Goal: Transaction & Acquisition: Purchase product/service

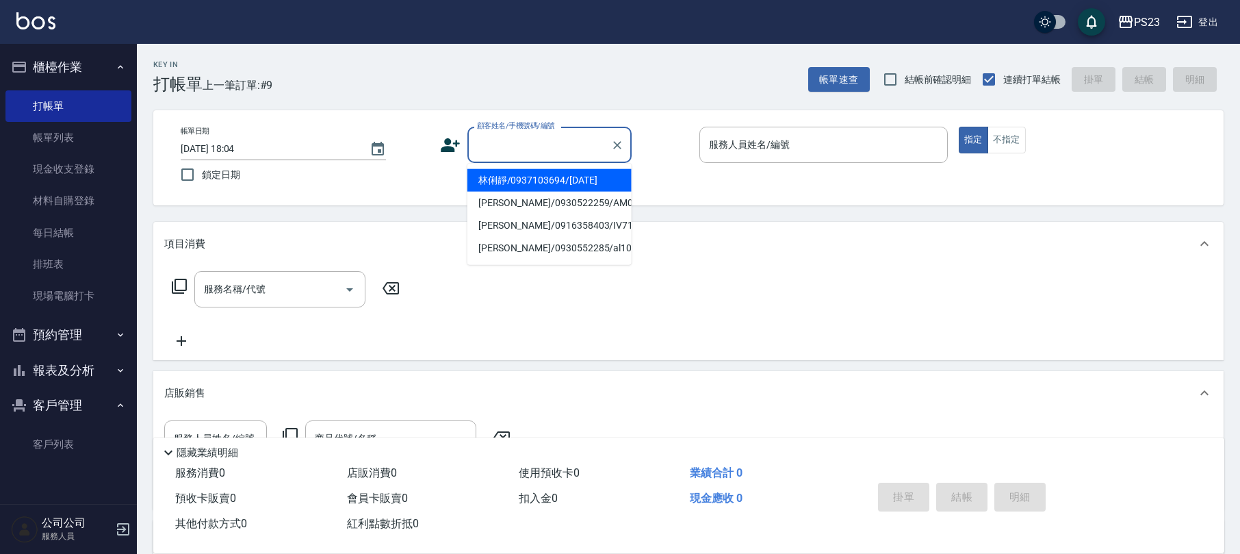
click at [554, 149] on input "顧客姓名/手機號碼/編號" at bounding box center [539, 145] width 131 height 24
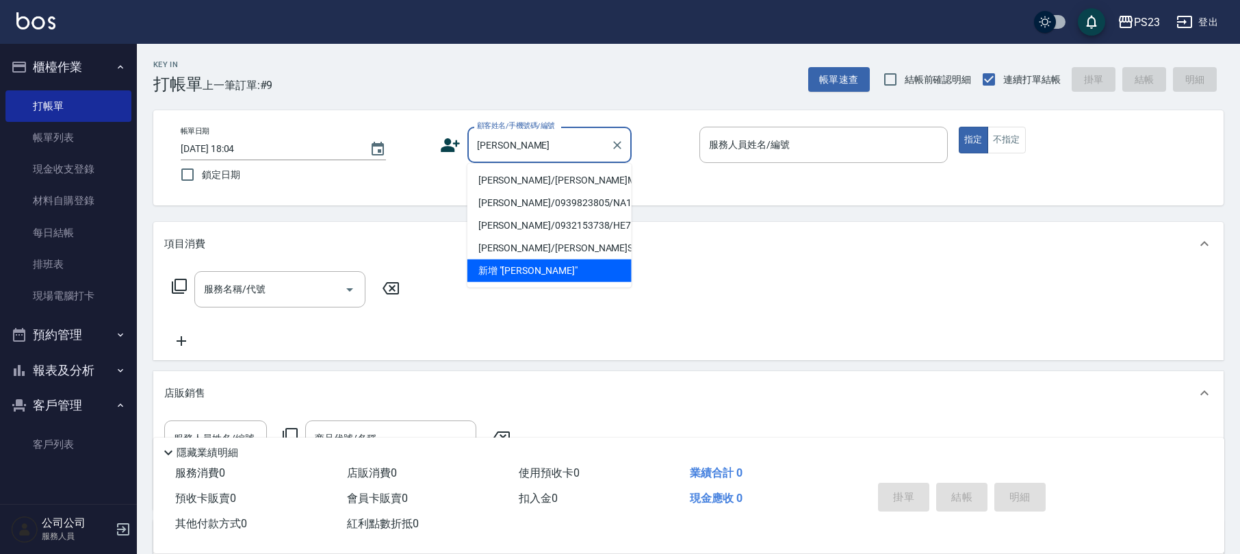
click at [541, 174] on li "[PERSON_NAME]/[PERSON_NAME]MO630407/[DATE]" at bounding box center [549, 180] width 164 height 23
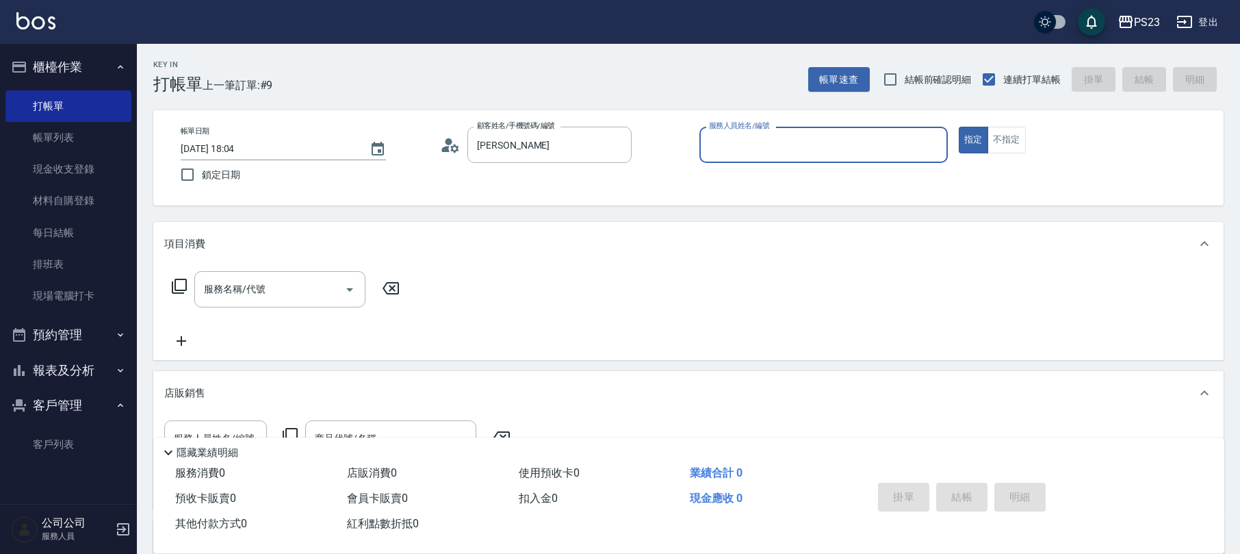
type input "[PERSON_NAME]/[PERSON_NAME]MO630407/[DATE]"
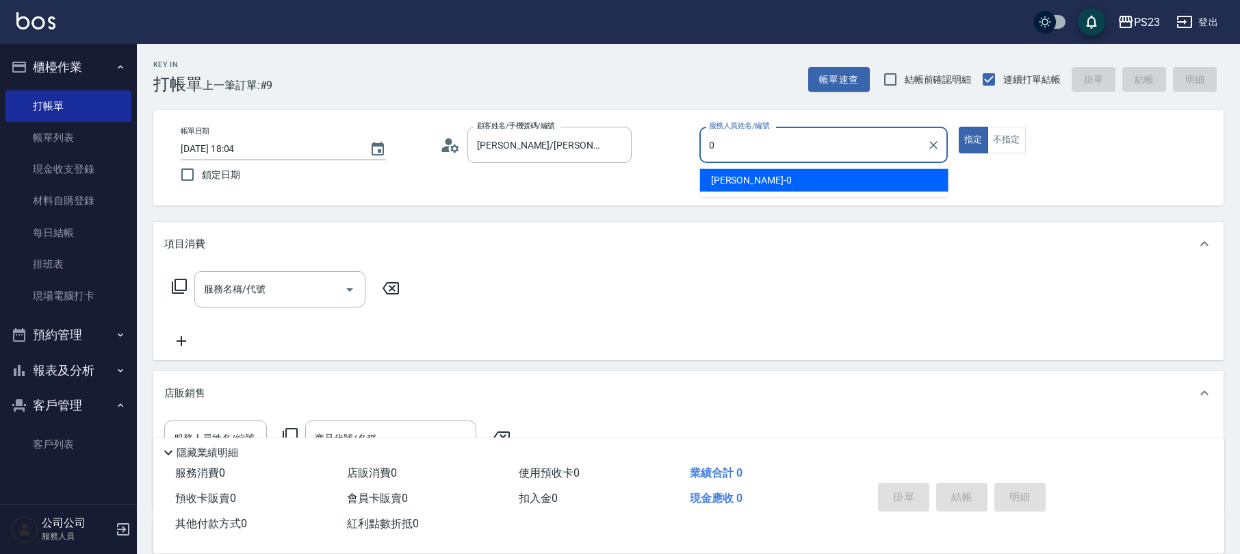
type input "[PERSON_NAME]-0"
type button "true"
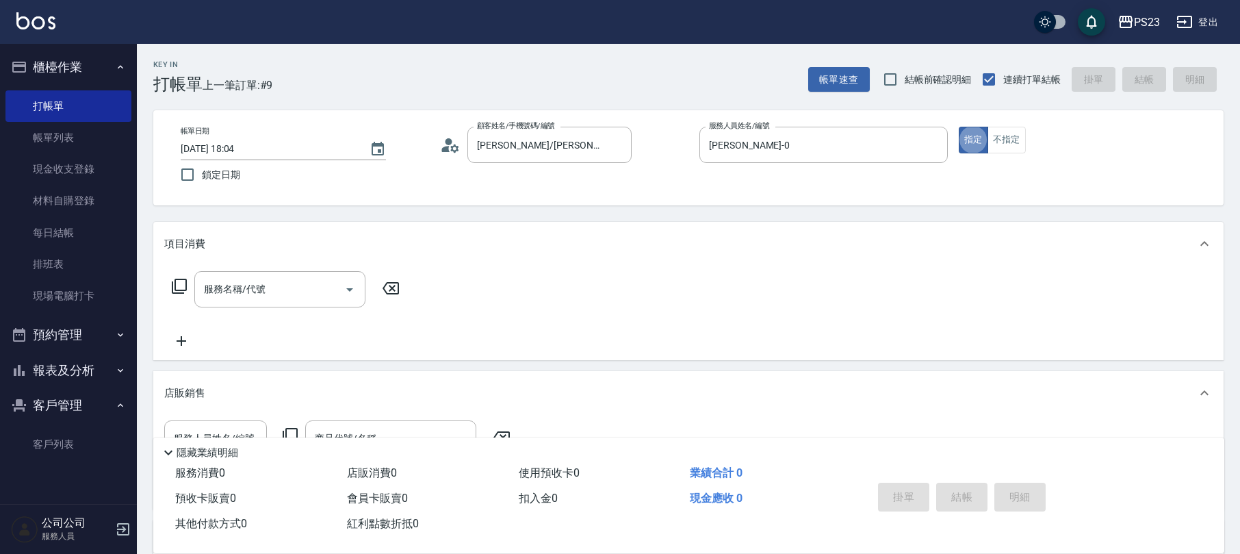
click at [182, 285] on icon at bounding box center [179, 286] width 16 height 16
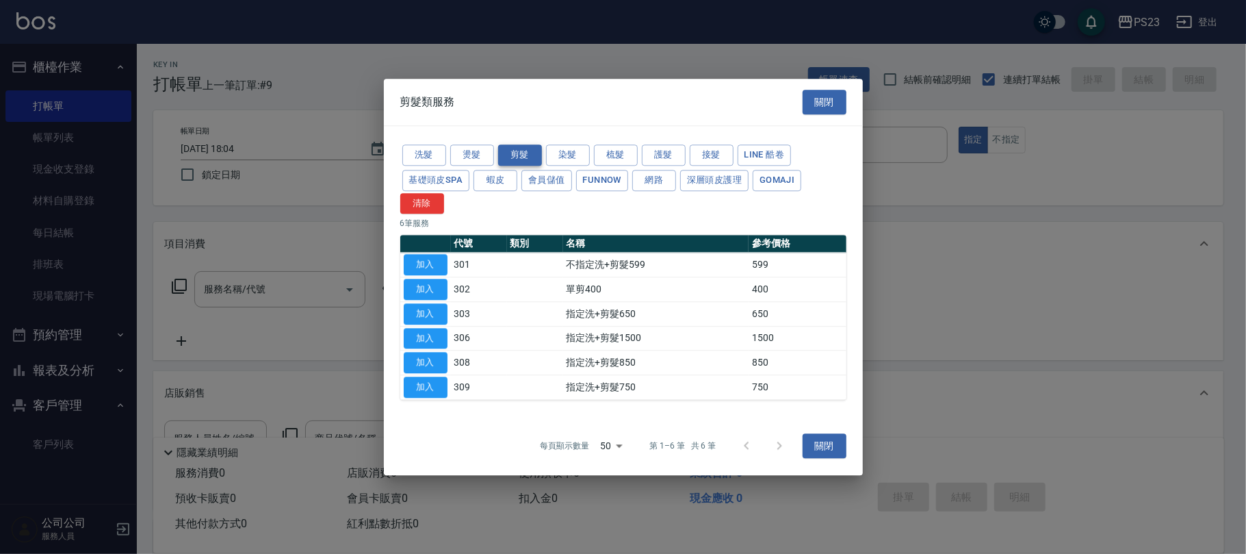
click at [521, 153] on button "剪髮" at bounding box center [520, 154] width 44 height 21
click at [428, 332] on button "加入" at bounding box center [426, 338] width 44 height 21
type input "指定洗+剪髮1500(306)"
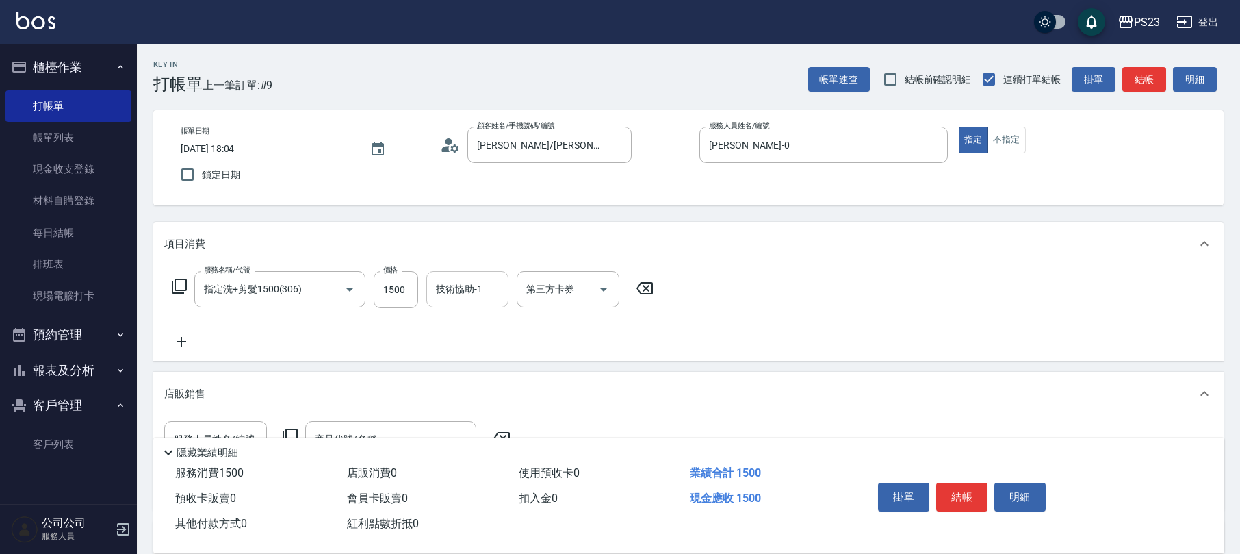
click at [463, 305] on div "技術協助-1" at bounding box center [467, 289] width 82 height 36
type input "Flora-21"
click at [184, 285] on icon at bounding box center [179, 286] width 16 height 16
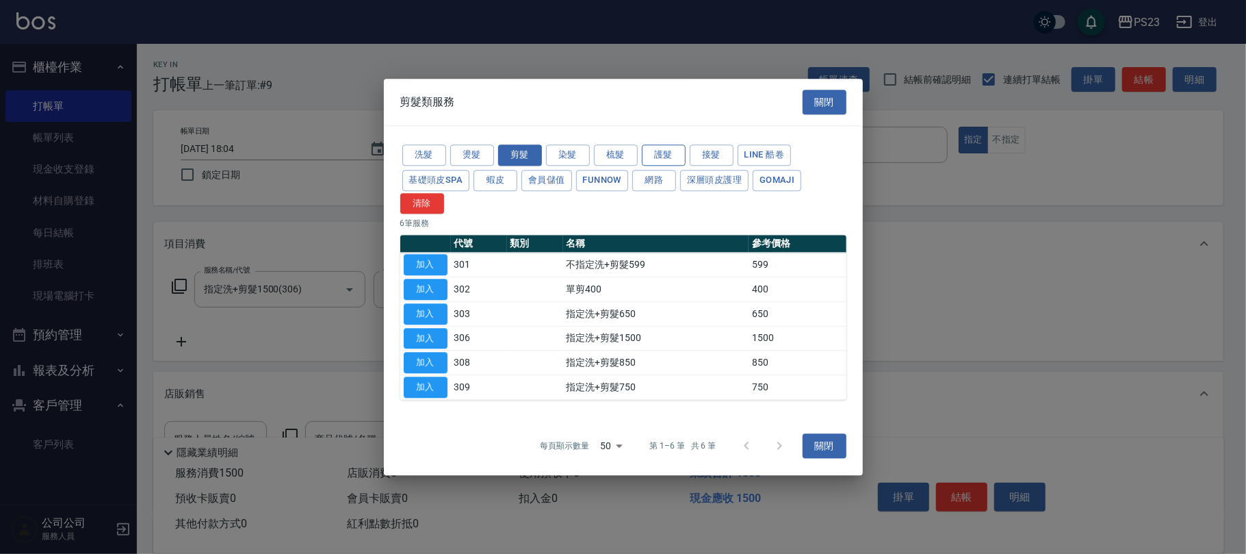
click at [652, 145] on button "護髮" at bounding box center [664, 154] width 44 height 21
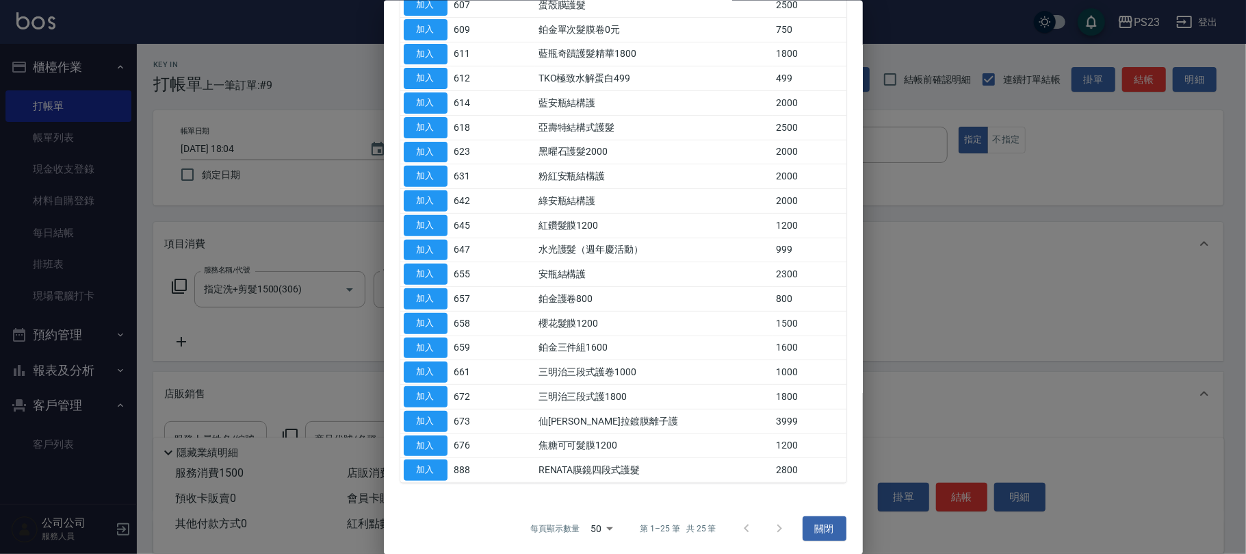
scroll to position [313, 0]
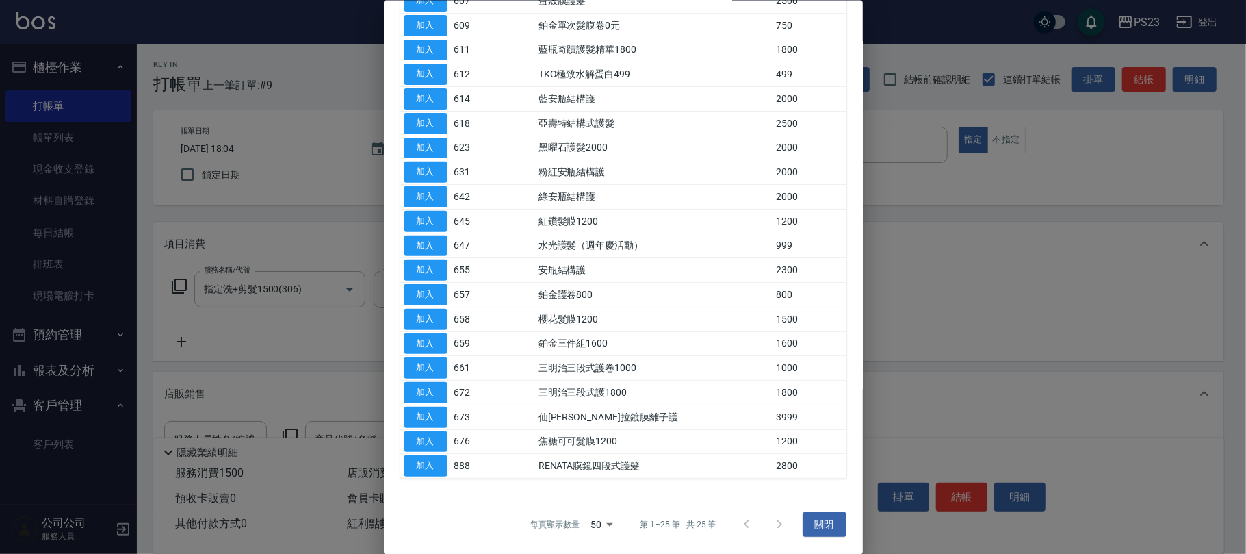
click at [651, 422] on td "仙[PERSON_NAME]拉鍍膜離子護" at bounding box center [654, 416] width 238 height 25
click at [644, 420] on td "仙[PERSON_NAME]拉鍍膜離子護" at bounding box center [654, 416] width 238 height 25
click at [433, 411] on button "加入" at bounding box center [426, 416] width 44 height 21
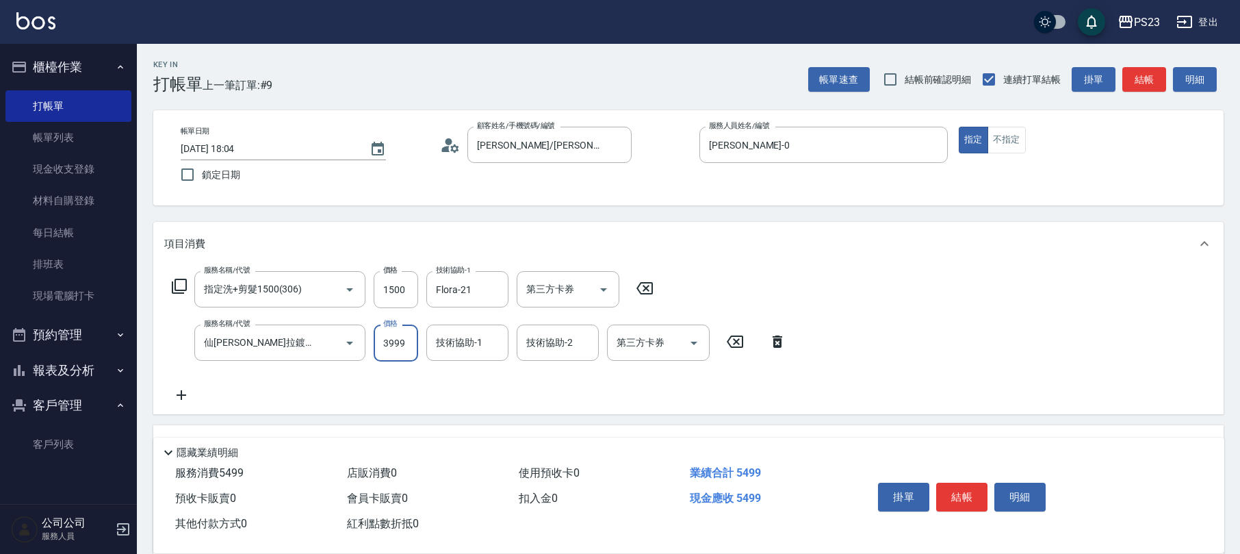
click at [402, 344] on input "3999" at bounding box center [396, 342] width 44 height 37
type input "4000"
type input "[PERSON_NAME]-0"
click at [172, 280] on icon at bounding box center [179, 286] width 16 height 16
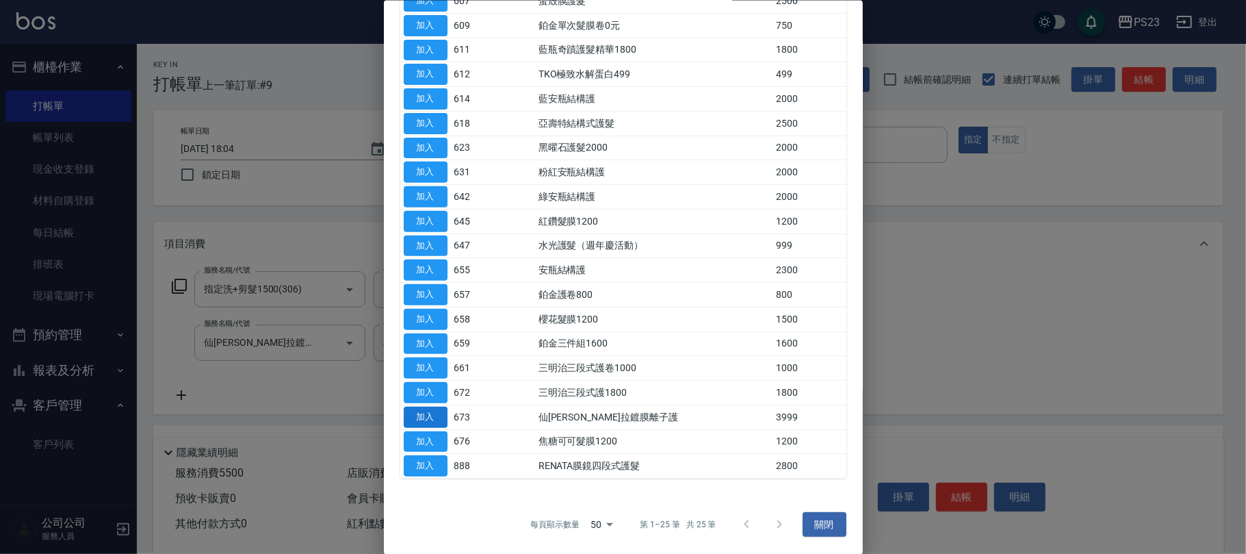
click at [427, 411] on button "加入" at bounding box center [426, 416] width 44 height 21
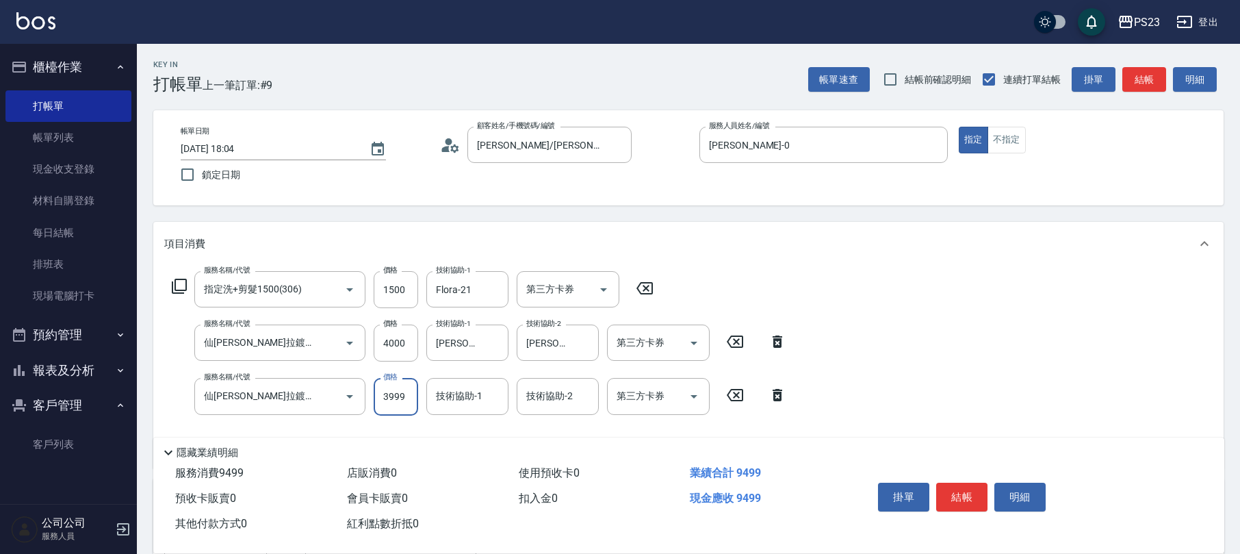
click at [393, 395] on input "3999" at bounding box center [396, 396] width 44 height 37
type input "4000"
type input "Flora-21"
type input "[PERSON_NAME]-0"
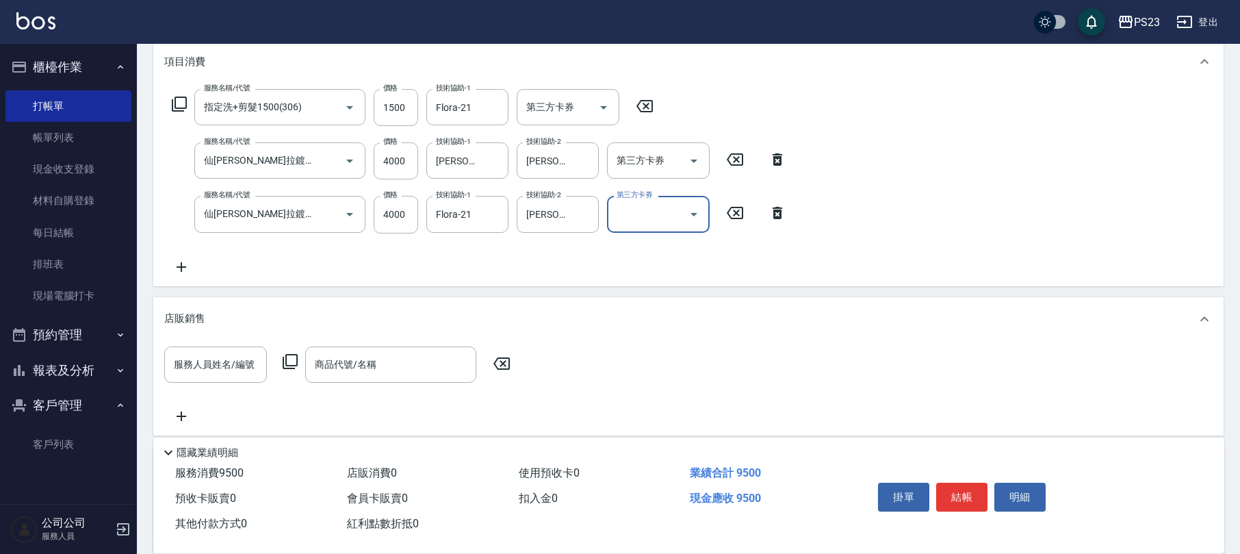
click at [182, 107] on icon at bounding box center [179, 103] width 15 height 15
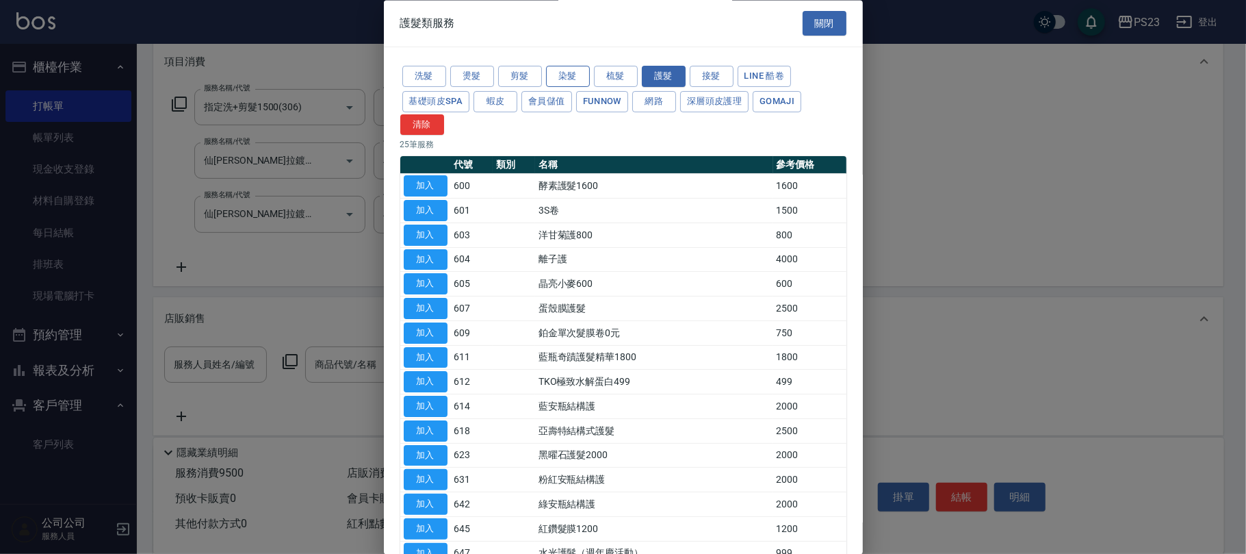
click at [564, 68] on button "染髮" at bounding box center [568, 76] width 44 height 21
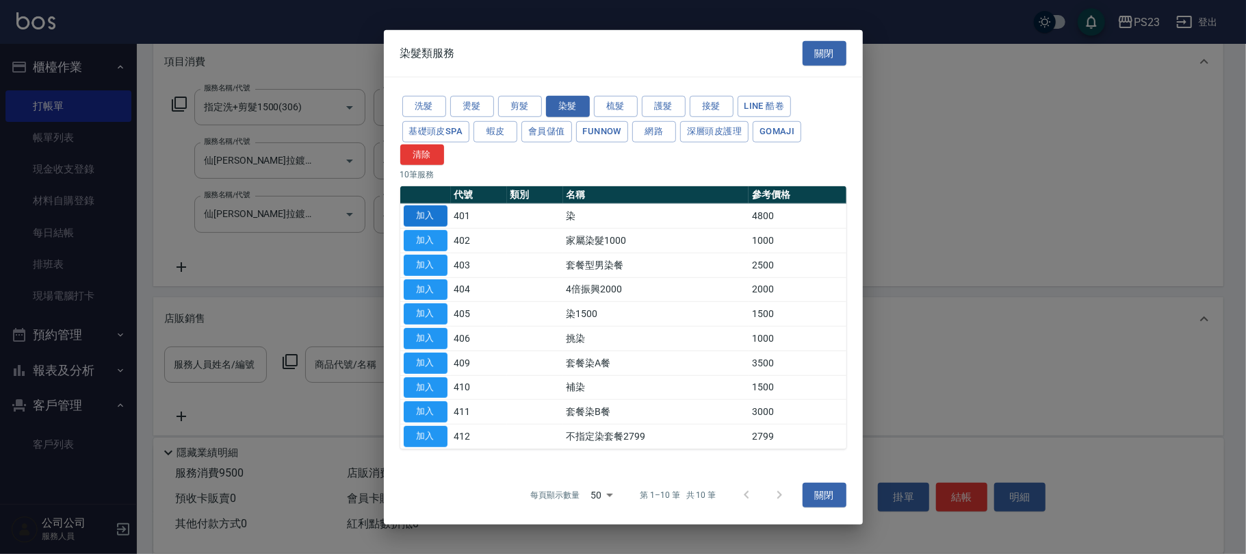
click at [424, 215] on button "加入" at bounding box center [426, 215] width 44 height 21
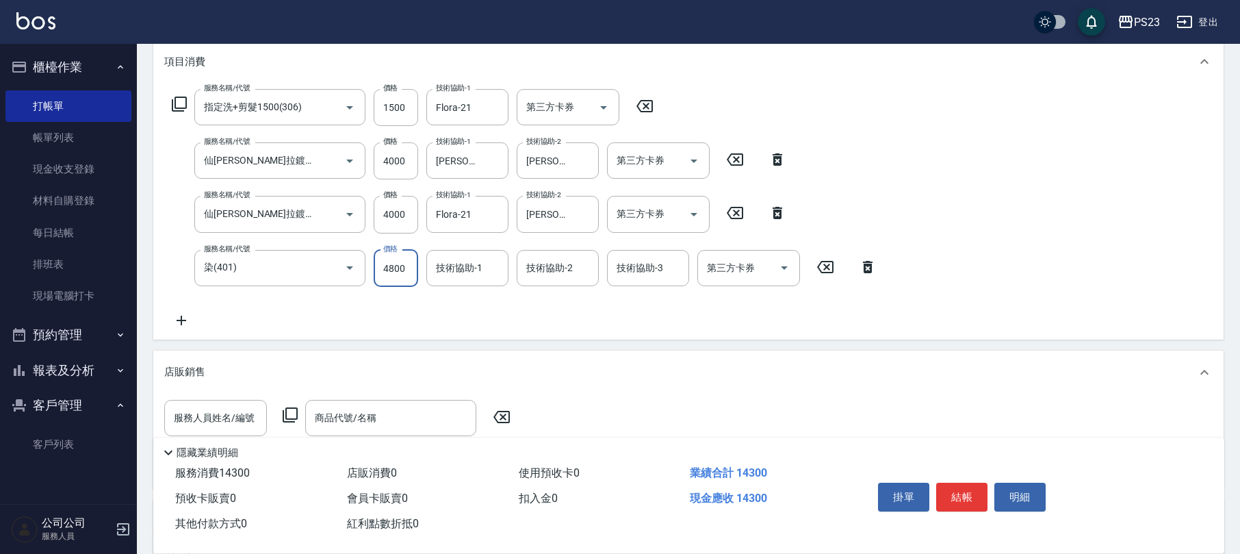
click at [401, 278] on input "4800" at bounding box center [396, 268] width 44 height 37
type input "3000"
type input "Flora-21"
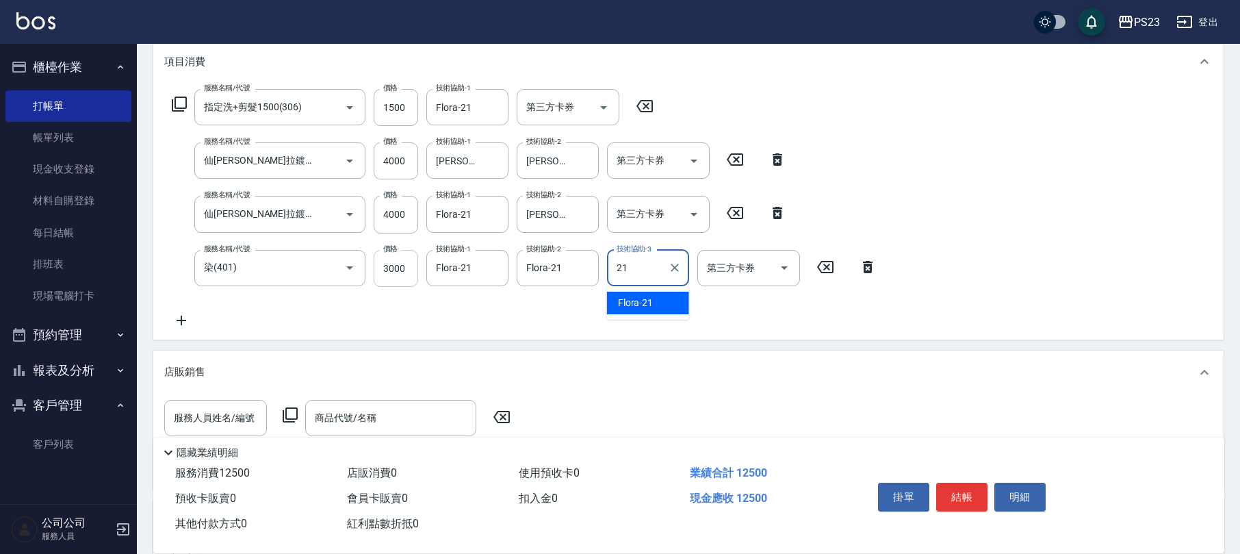
type input "Flora-21"
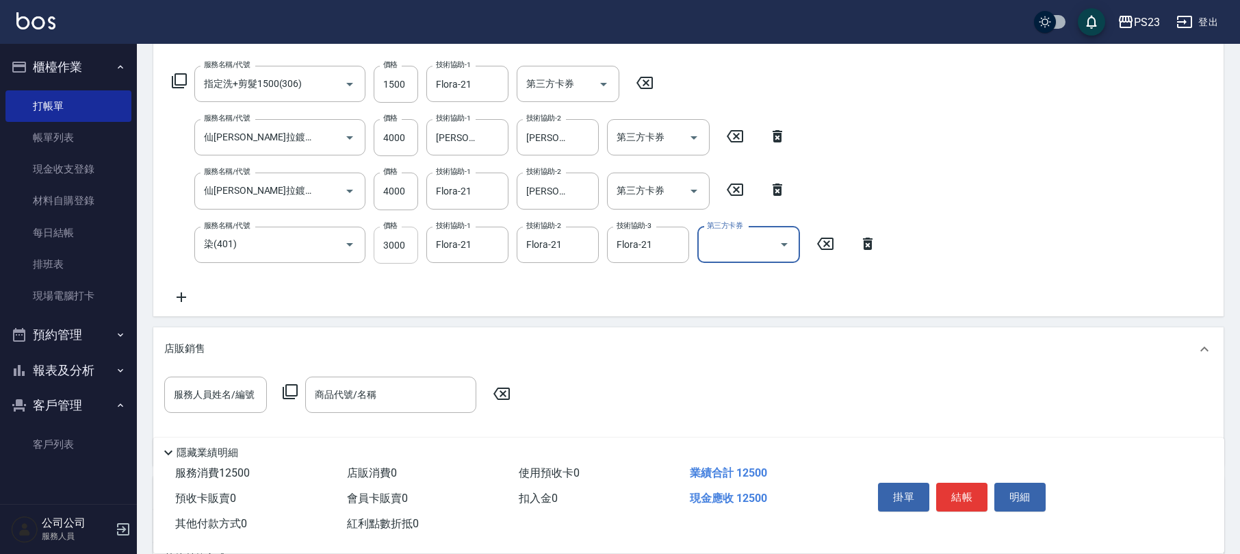
scroll to position [114, 0]
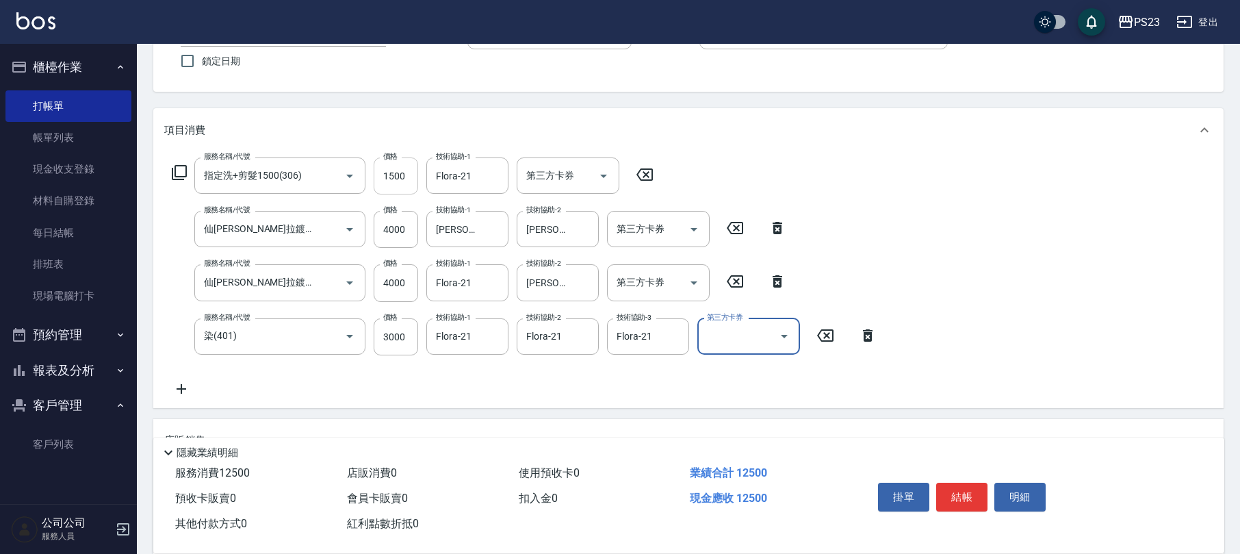
click at [400, 186] on input "1500" at bounding box center [396, 175] width 44 height 37
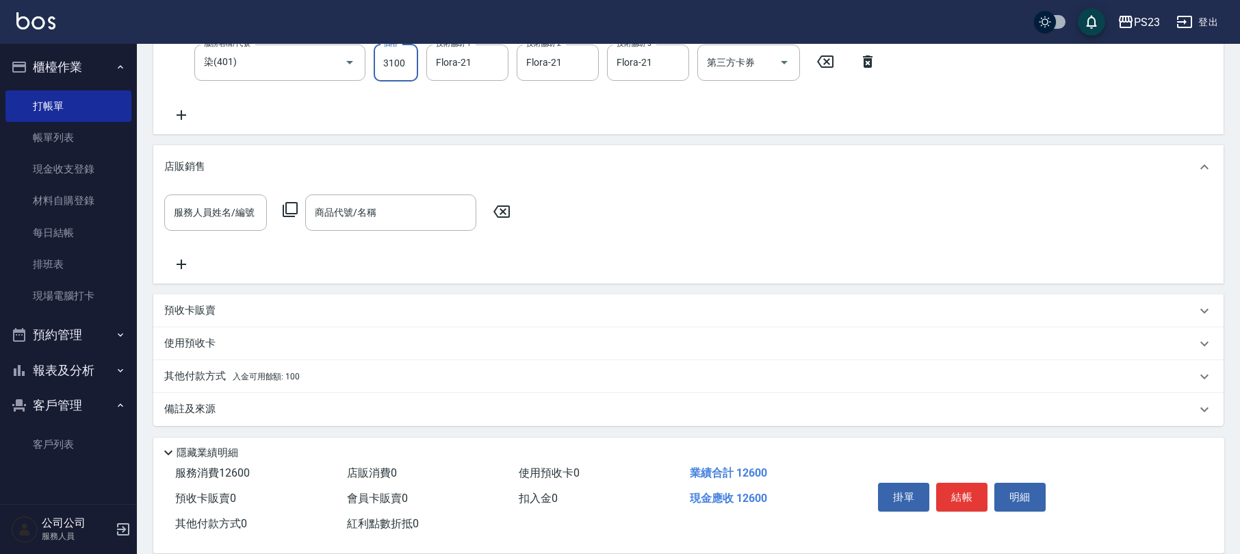
type input "3100"
click at [271, 384] on div "其他付款方式 入金可用餘額: 100" at bounding box center [688, 376] width 1070 height 33
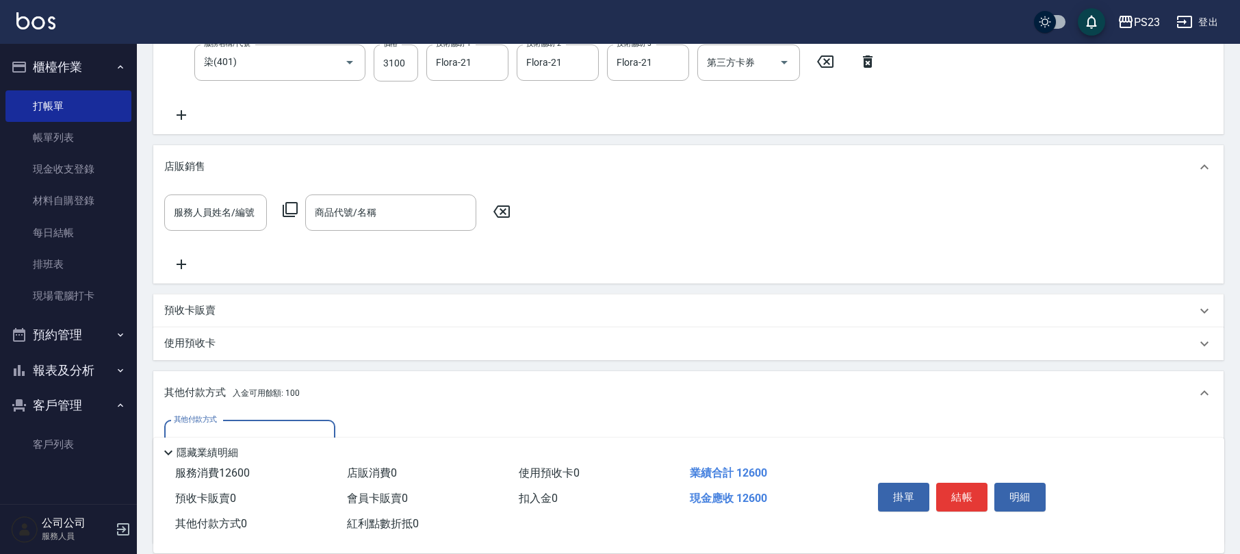
scroll to position [548, 0]
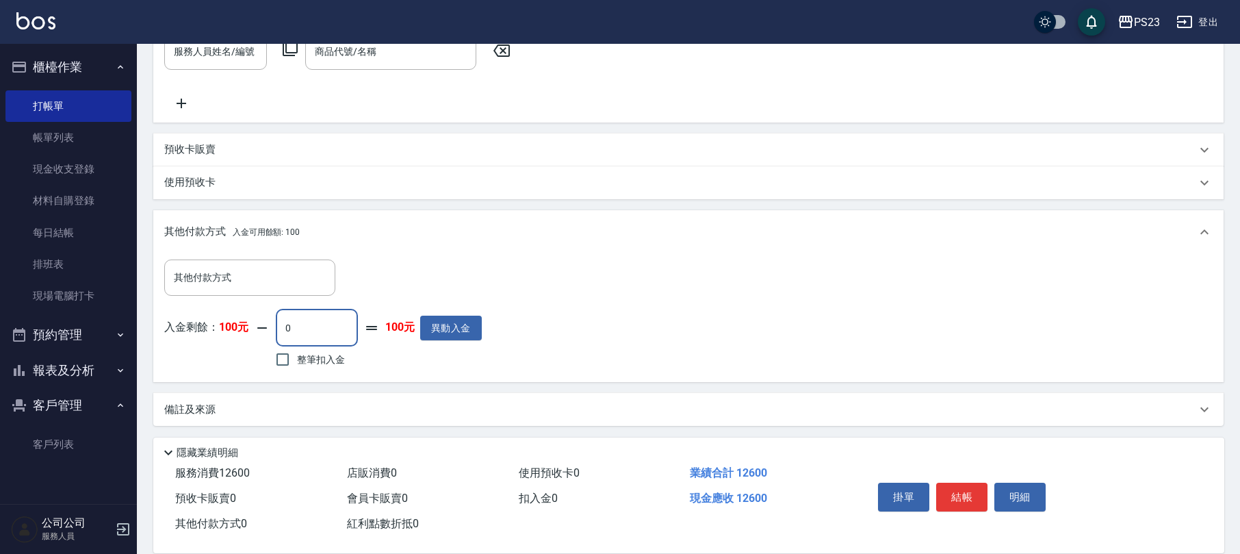
click at [283, 320] on input "0" at bounding box center [317, 327] width 82 height 37
type input "100"
click at [215, 274] on input "其他付款方式" at bounding box center [249, 278] width 159 height 24
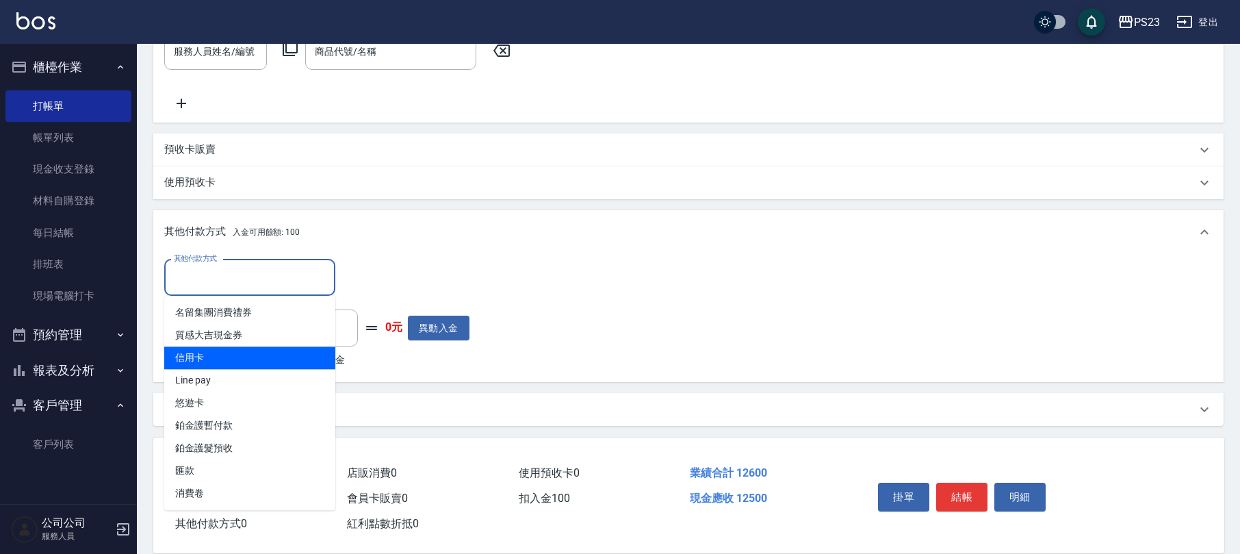
click at [204, 352] on span "信用卡" at bounding box center [249, 357] width 171 height 23
type input "信用卡"
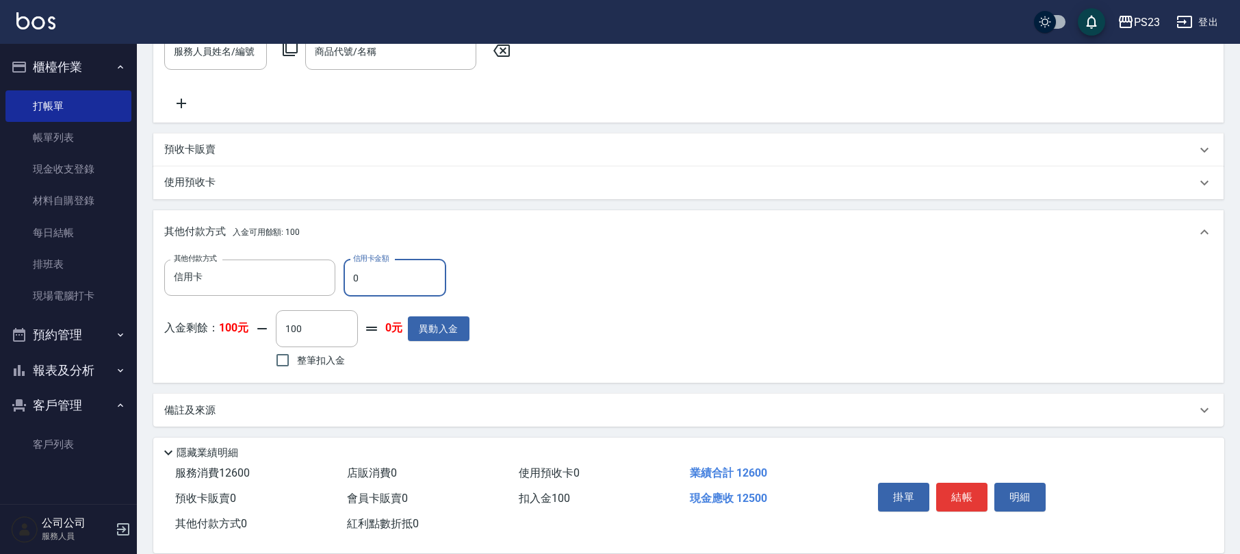
click at [348, 279] on input "0" at bounding box center [395, 277] width 103 height 37
type input "12500"
click at [976, 491] on button "結帳" at bounding box center [961, 496] width 51 height 29
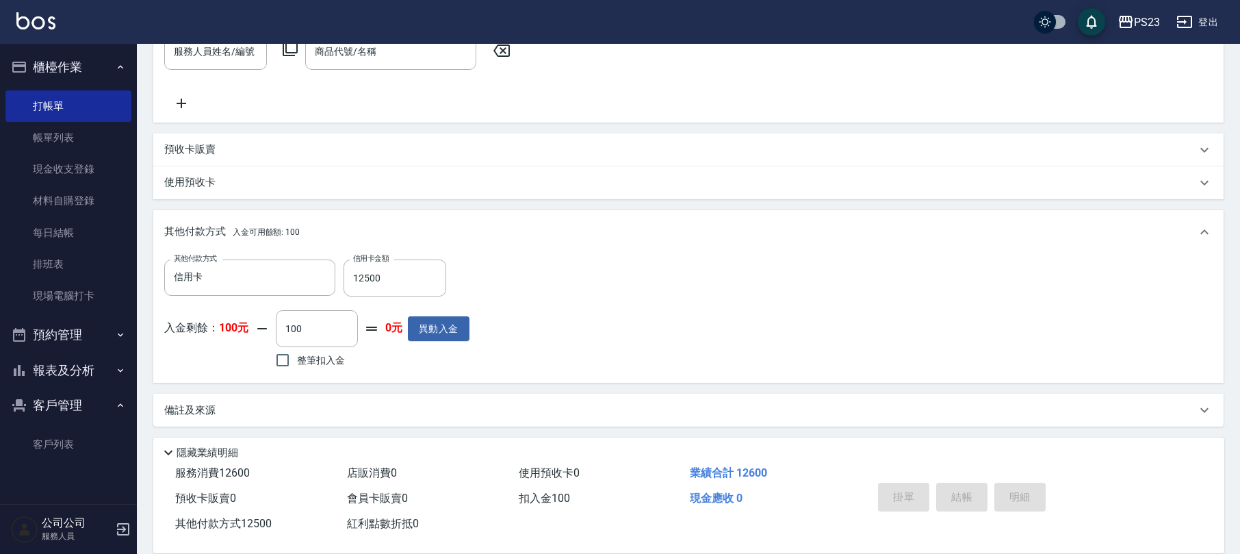
type input "[DATE] 19:35"
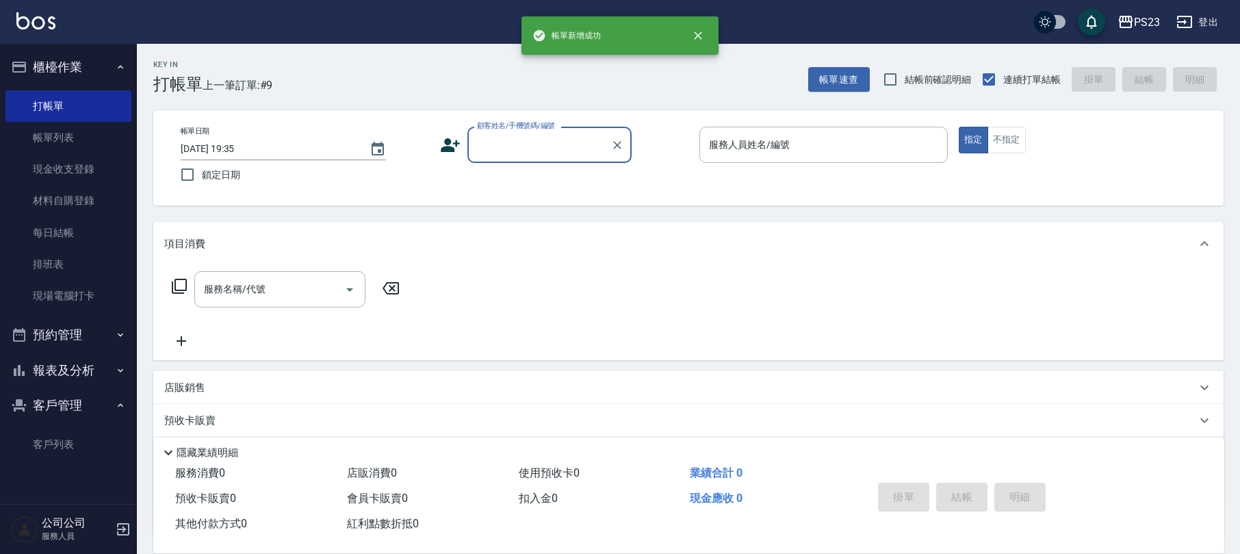
scroll to position [0, 0]
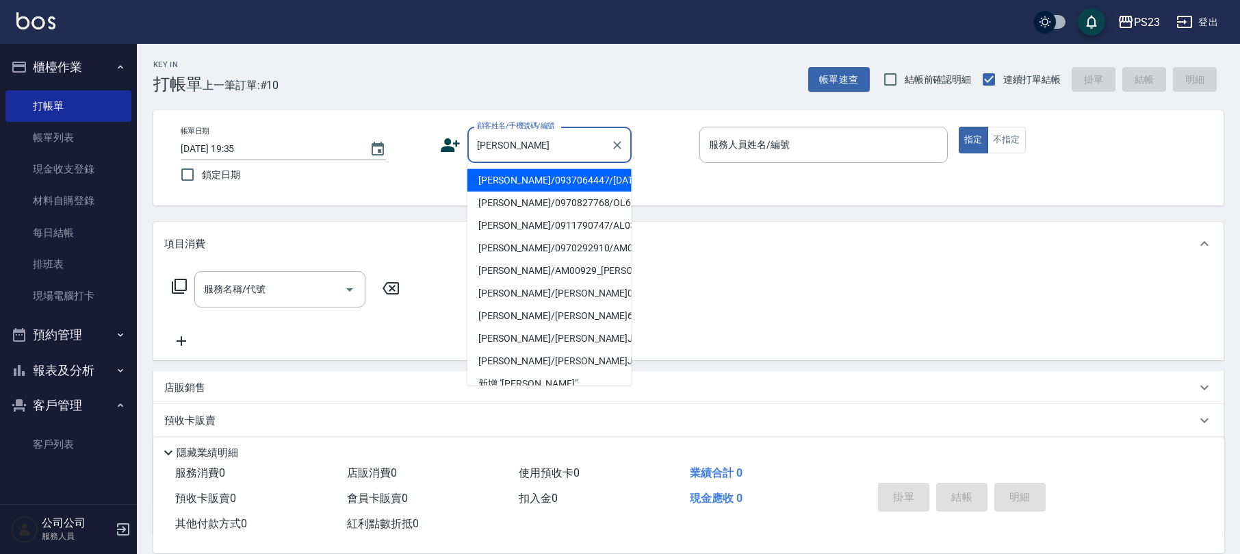
click at [505, 184] on li "[PERSON_NAME]/0937064447/[DATE]" at bounding box center [549, 180] width 164 height 23
type input "[PERSON_NAME]/0937064447/[DATE]"
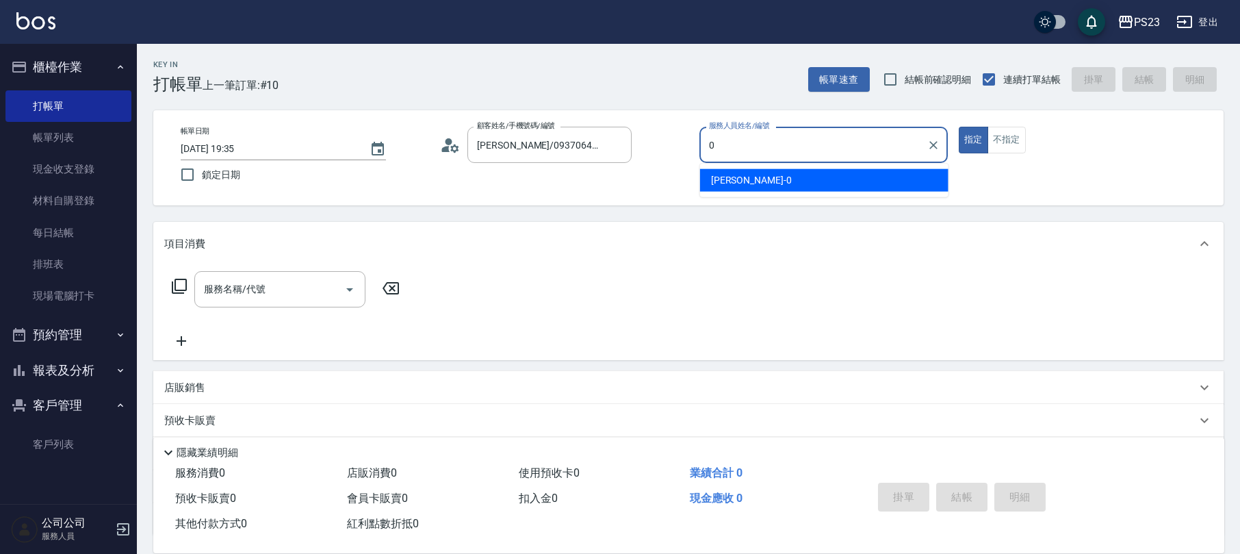
type input "[PERSON_NAME]-0"
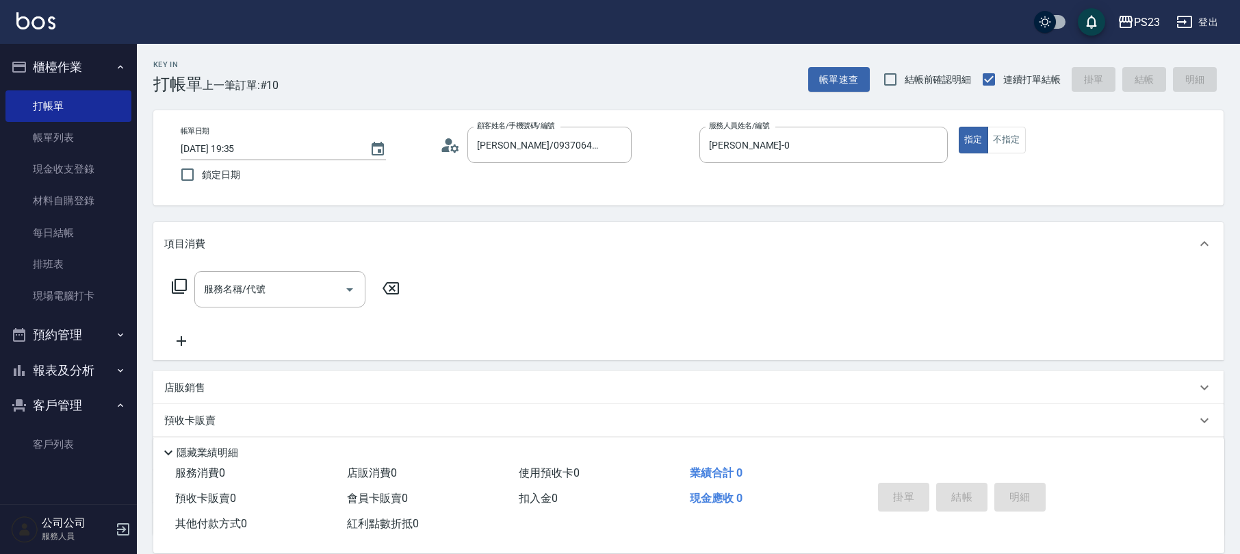
click at [181, 283] on icon at bounding box center [179, 286] width 16 height 16
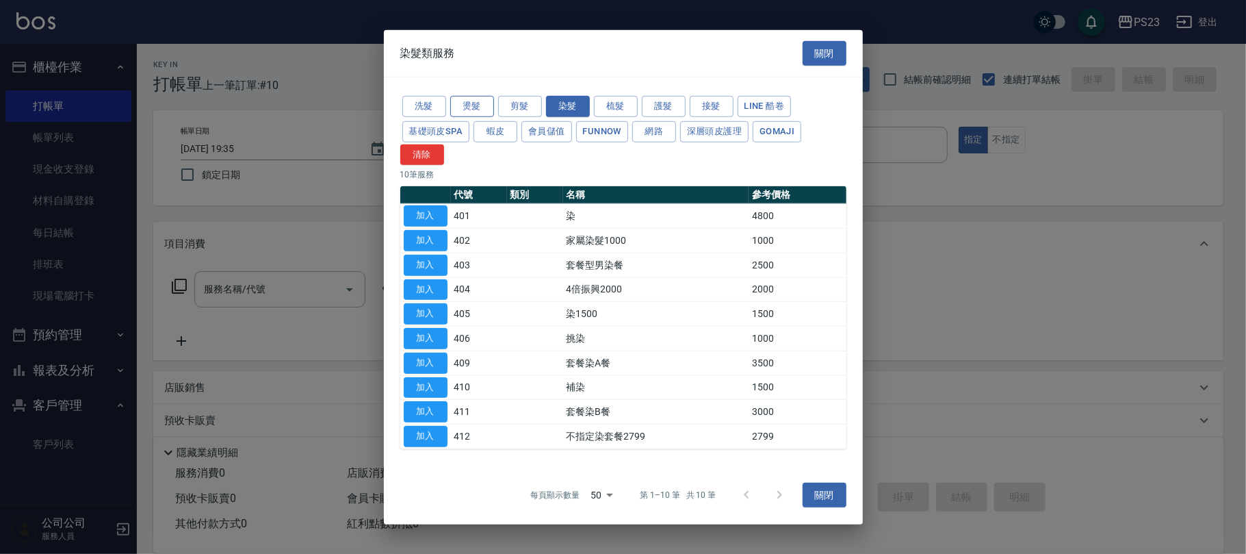
click at [469, 97] on button "燙髮" at bounding box center [472, 106] width 44 height 21
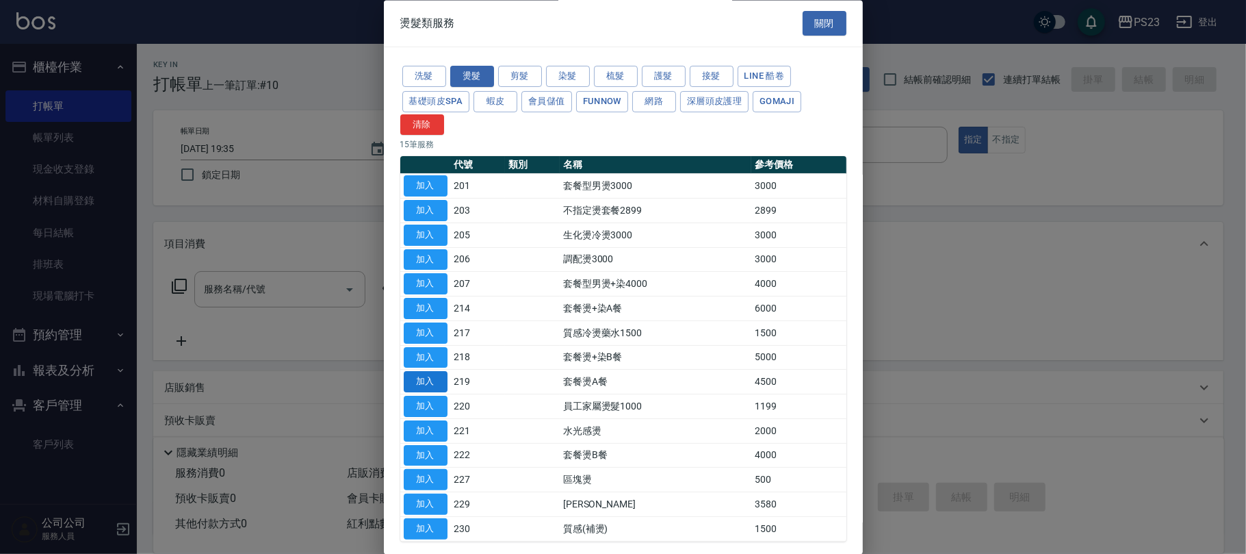
click at [434, 385] on button "加入" at bounding box center [426, 382] width 44 height 21
type input "套餐燙A餐(219)"
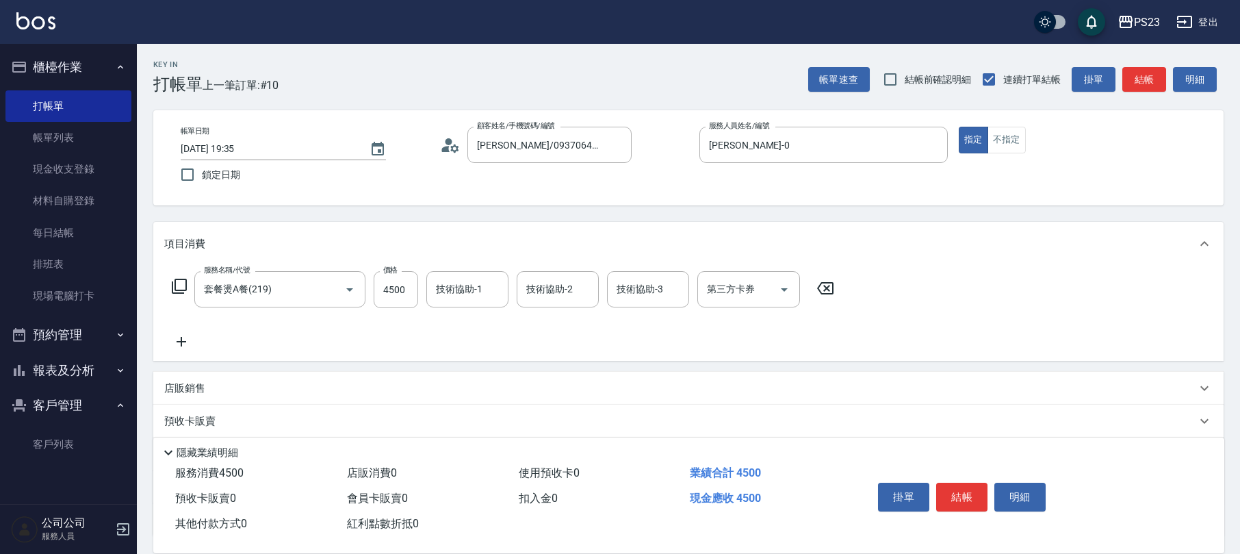
click at [396, 308] on div "服務名稱/代號 套餐燙A餐(219) 服務名稱/代號 價格 4500 價格 技術協助-1 技術協助-1 技術協助-2 技術協助-2 技術協助-3 技術協助-3…" at bounding box center [503, 310] width 678 height 79
click at [469, 302] on div "技術協助-1" at bounding box center [467, 289] width 82 height 36
type input "[PERSON_NAME]-0"
type input "2"
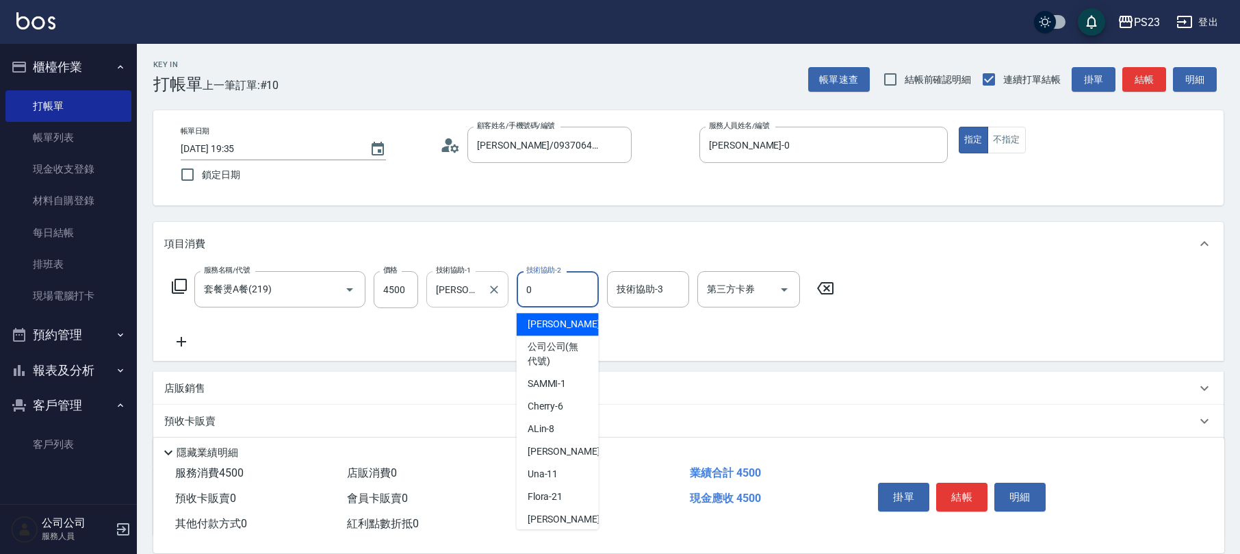
type input "[PERSON_NAME]-0"
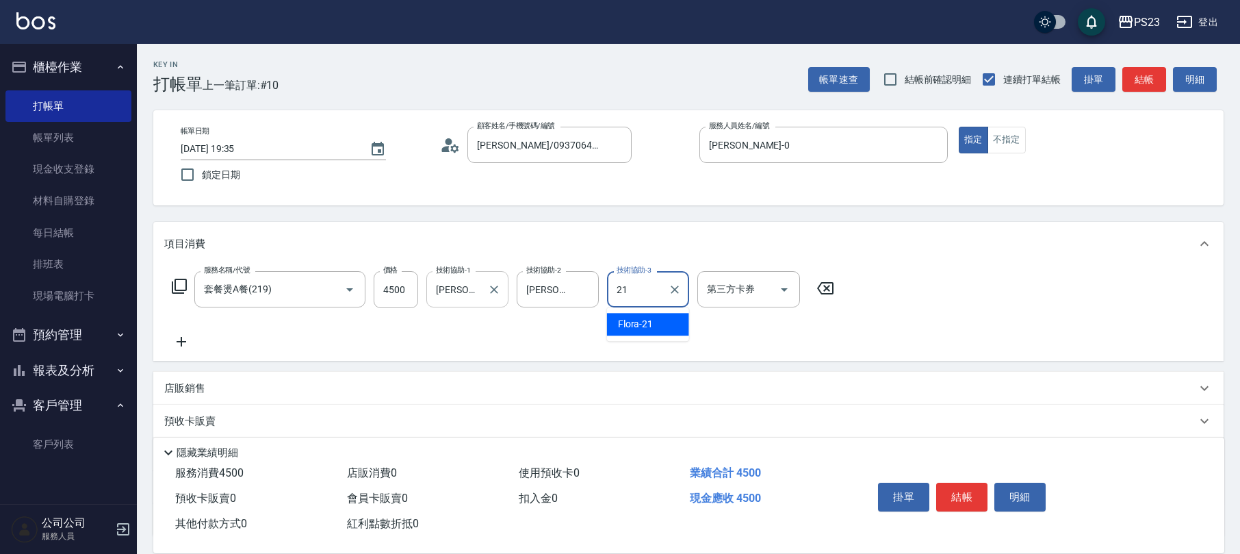
type input "Flora-21"
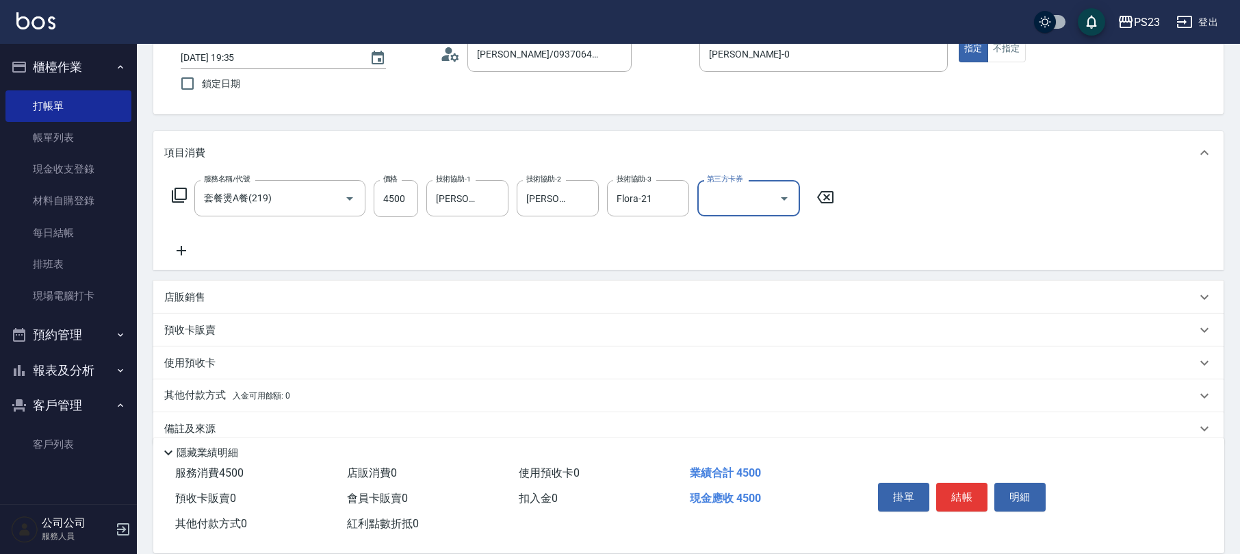
scroll to position [110, 0]
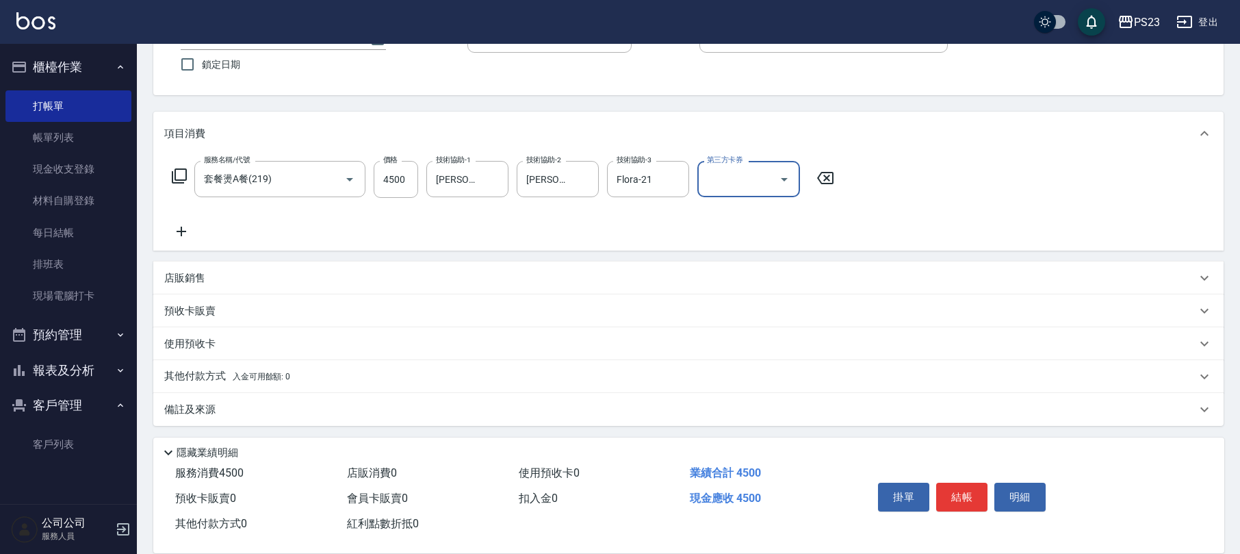
click at [294, 376] on div "其他付款方式 入金可用餘額: 0" at bounding box center [680, 376] width 1032 height 15
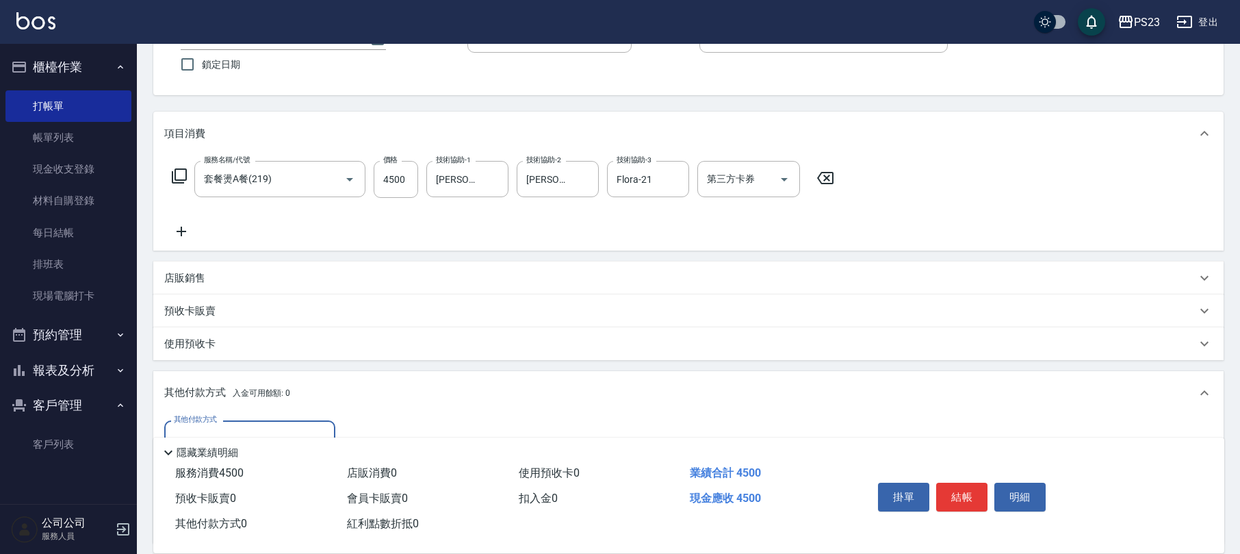
scroll to position [272, 0]
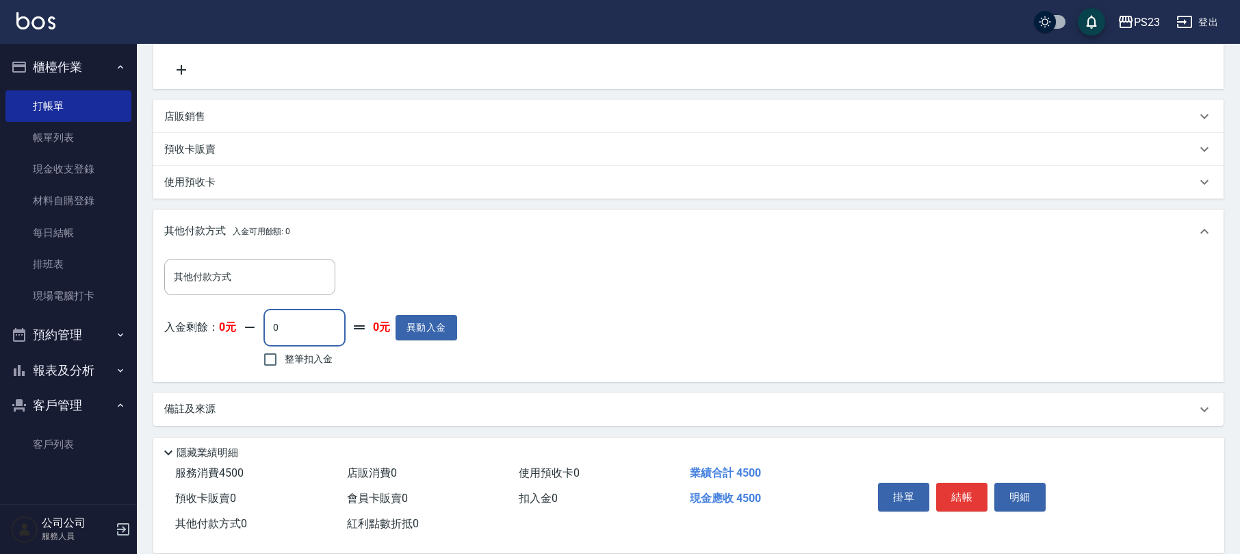
click at [268, 334] on input "0" at bounding box center [304, 327] width 82 height 37
type input "0"
click at [290, 271] on input "其他付款方式" at bounding box center [249, 277] width 159 height 24
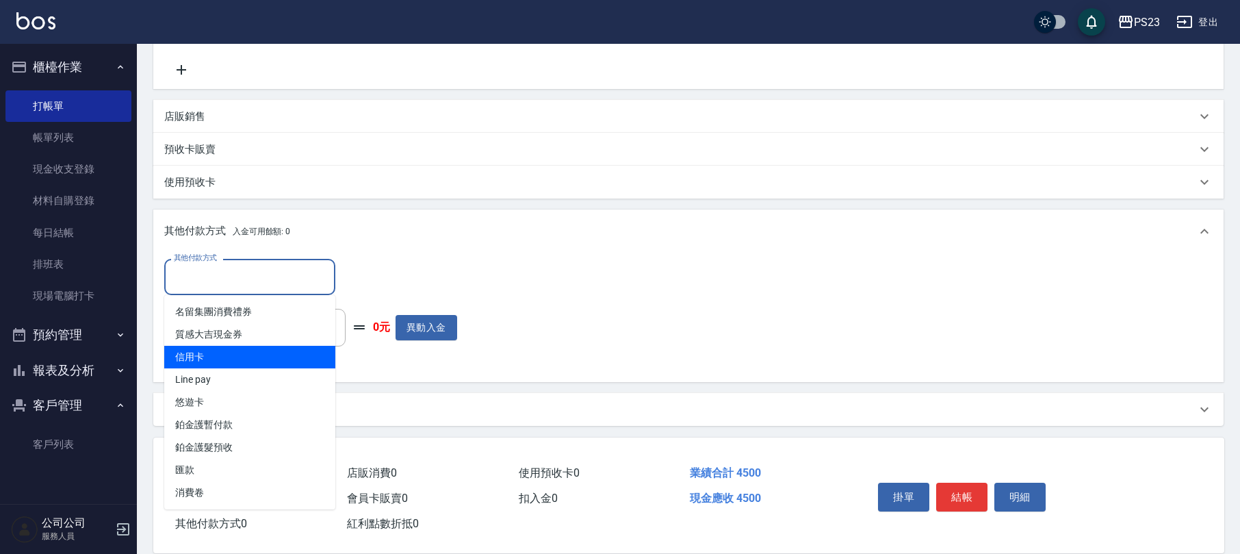
click at [211, 360] on span "信用卡" at bounding box center [249, 357] width 171 height 23
type input "信用卡"
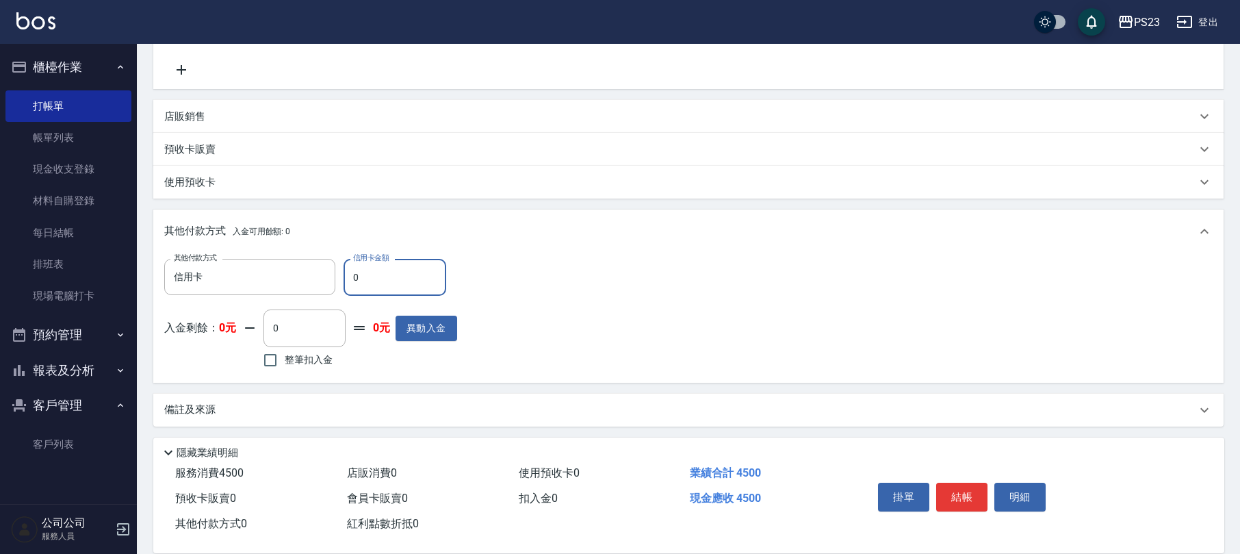
click at [345, 281] on input "0" at bounding box center [395, 277] width 103 height 37
type input "4500"
click at [969, 493] on button "結帳" at bounding box center [961, 496] width 51 height 29
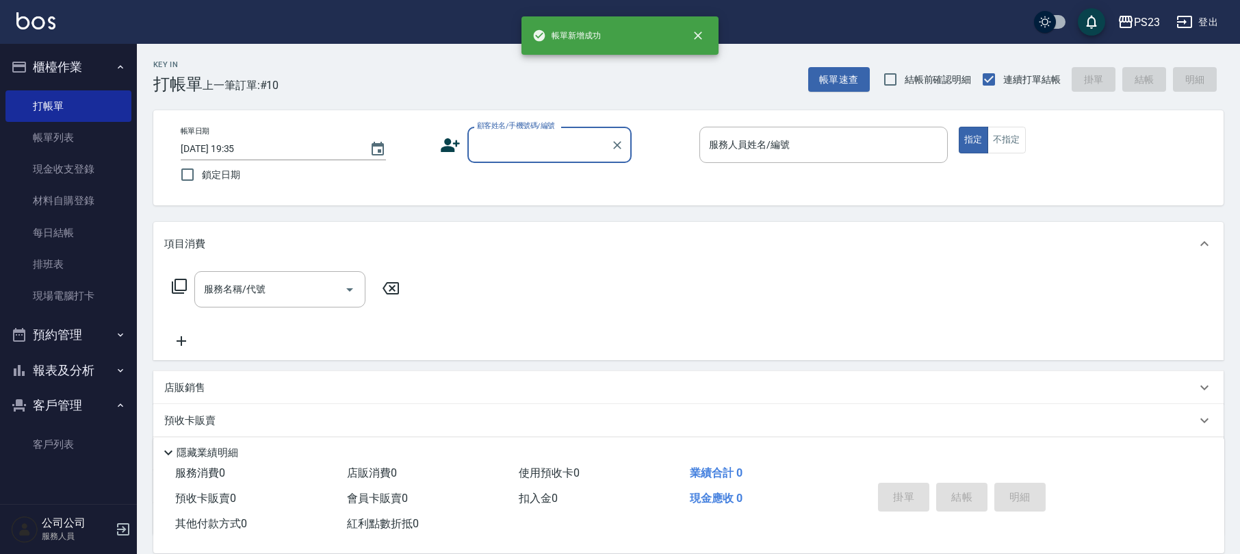
scroll to position [0, 0]
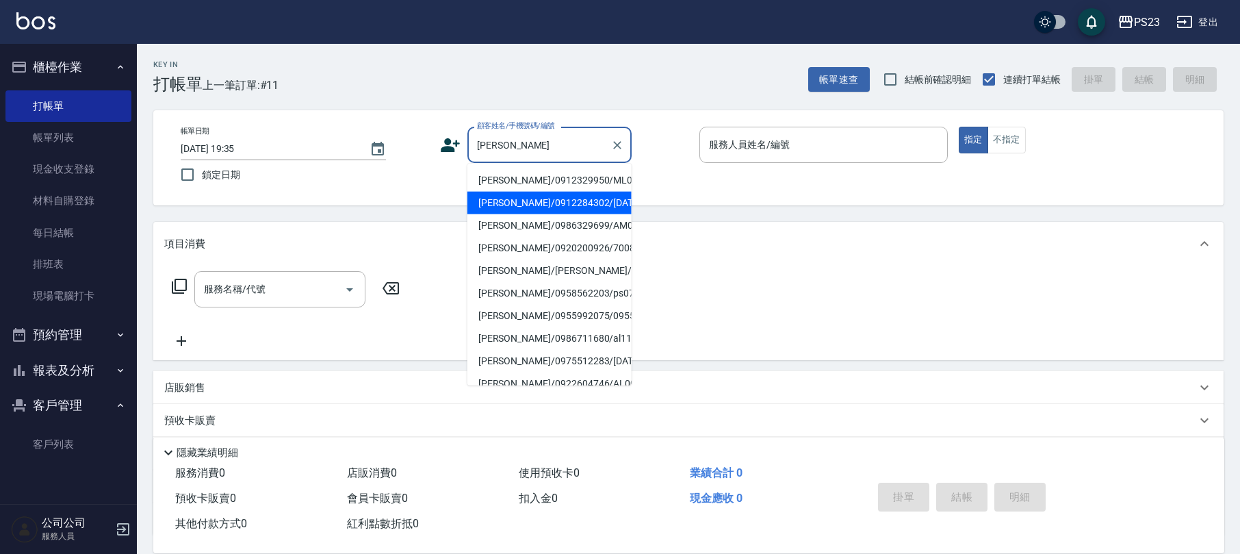
click at [524, 211] on li "[PERSON_NAME]/0912284302/[DATE]" at bounding box center [549, 203] width 164 height 23
type input "[PERSON_NAME]/0912284302/[DATE]"
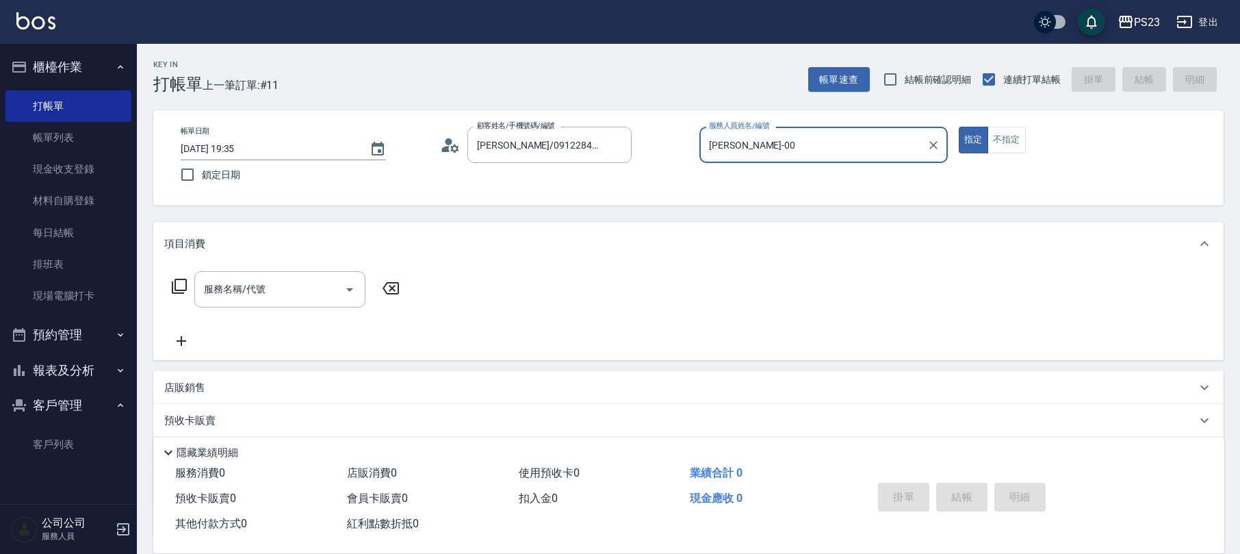
click at [959, 127] on button "指定" at bounding box center [973, 140] width 29 height 27
type input "[PERSON_NAME]-0"
click at [186, 290] on icon at bounding box center [179, 286] width 15 height 15
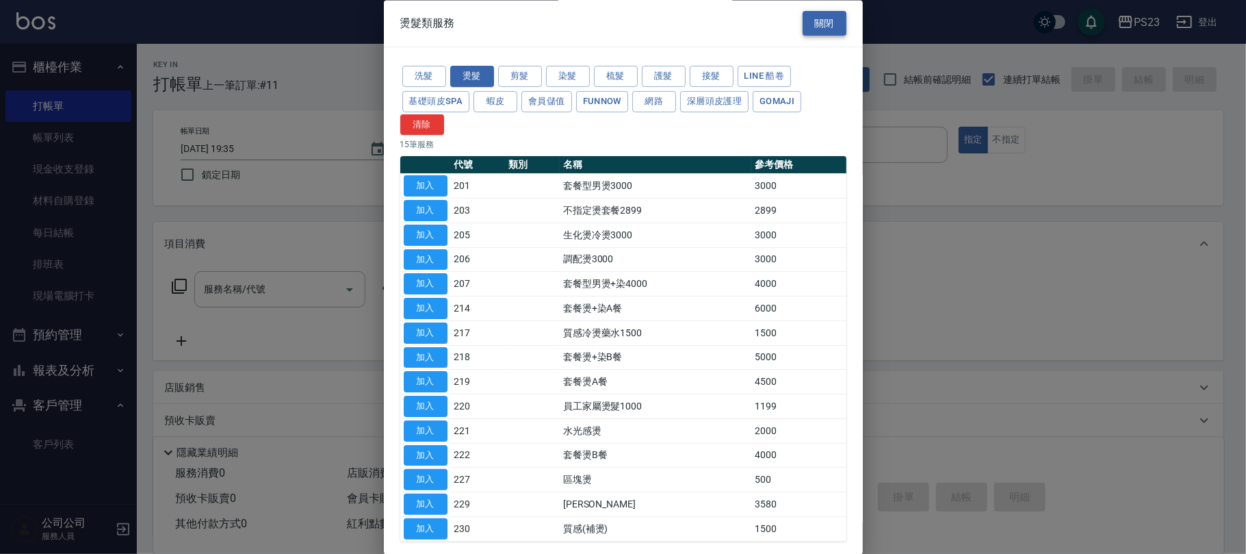
click at [830, 18] on button "關閉" at bounding box center [825, 23] width 44 height 25
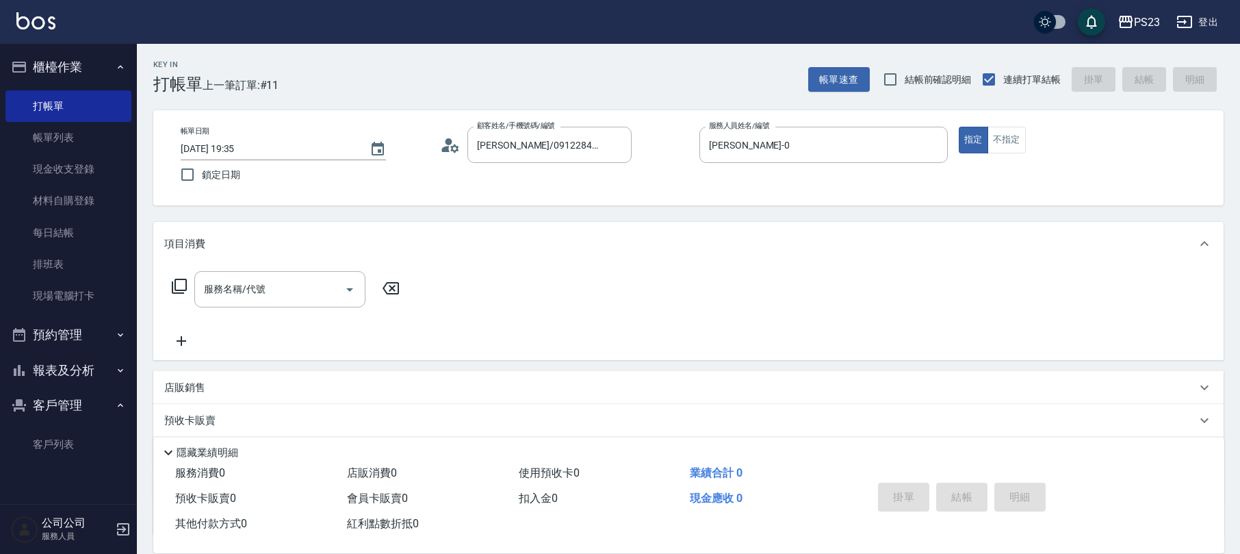
click at [167, 383] on p "店販銷售" at bounding box center [184, 387] width 41 height 14
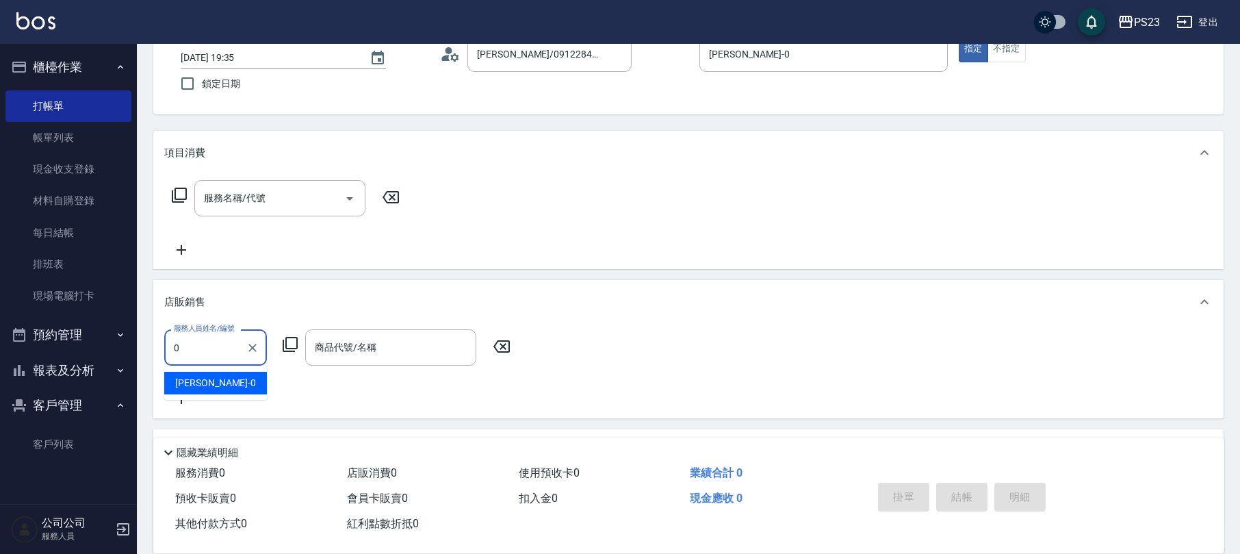
type input "[PERSON_NAME]-0"
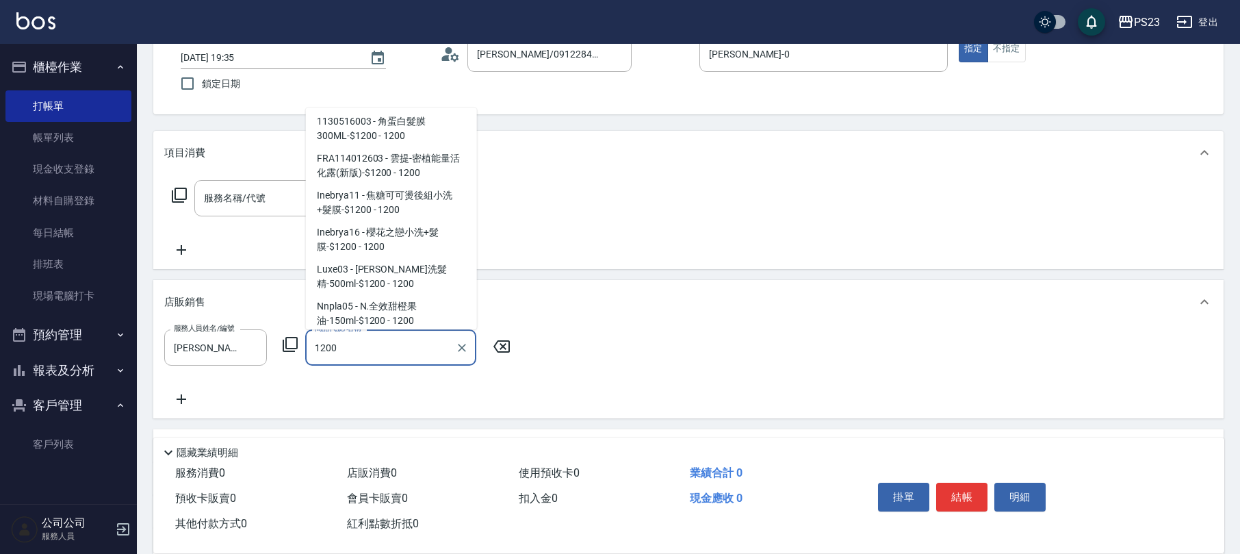
scroll to position [335, 0]
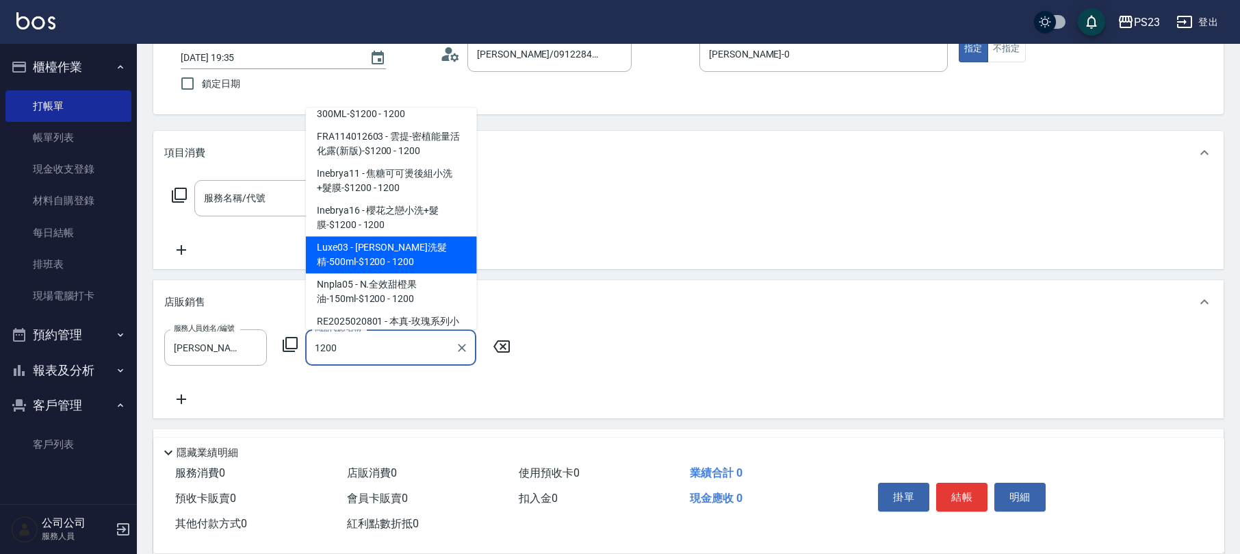
type input "1200"
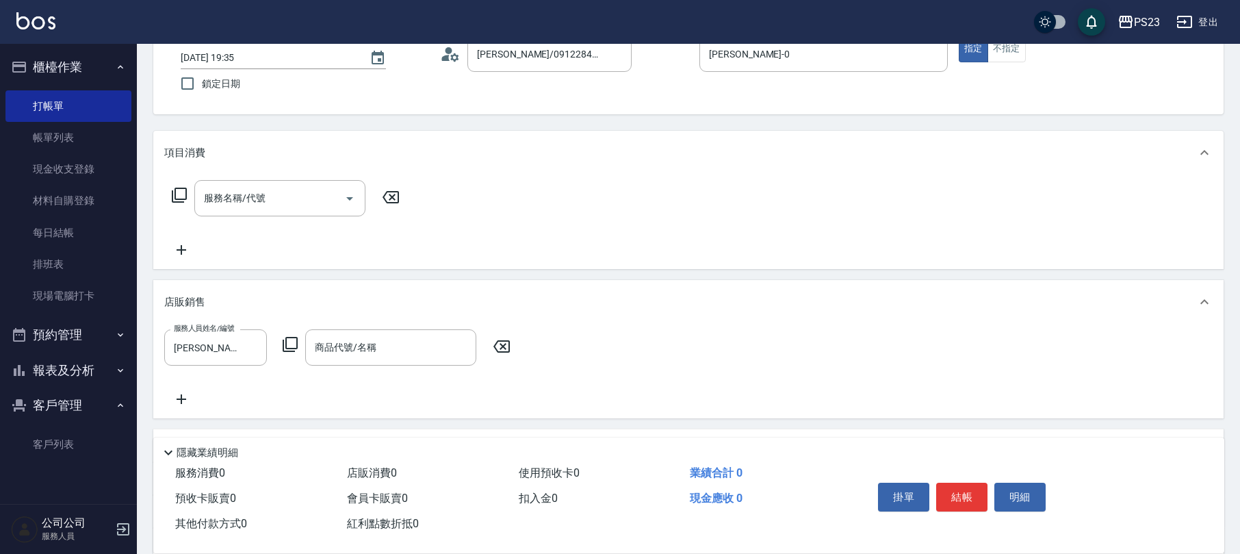
click at [478, 208] on div "服務名稱/代號 服務名稱/代號" at bounding box center [688, 222] width 1070 height 94
click at [372, 335] on input "商品代號/名稱" at bounding box center [390, 347] width 159 height 24
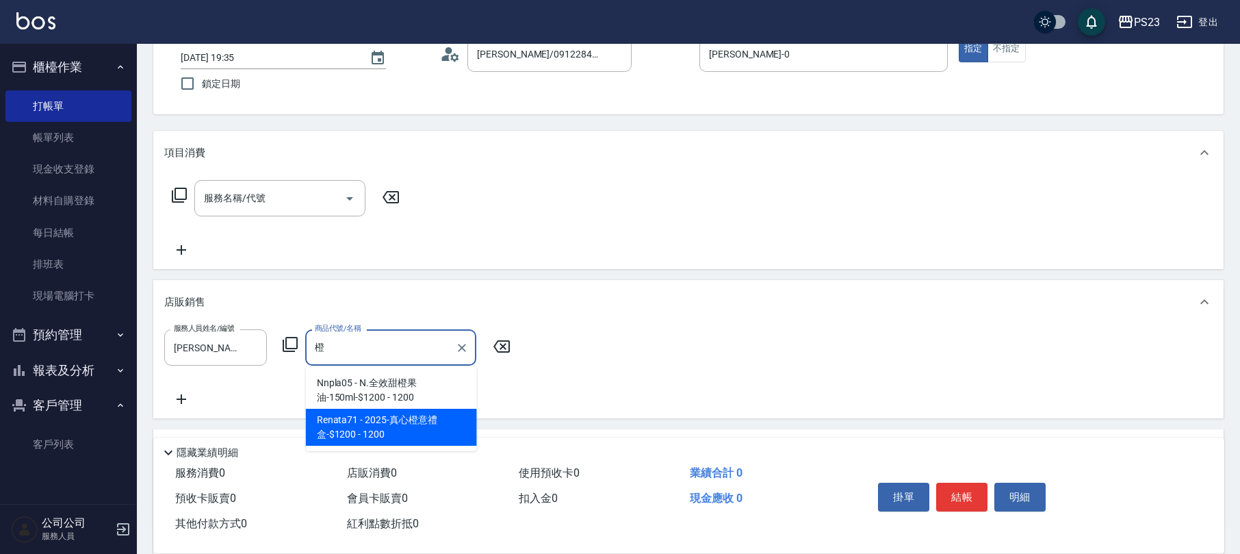
click at [396, 424] on span "Renata71 - 2025-真心橙意禮盒-$1200 - 1200" at bounding box center [391, 427] width 171 height 37
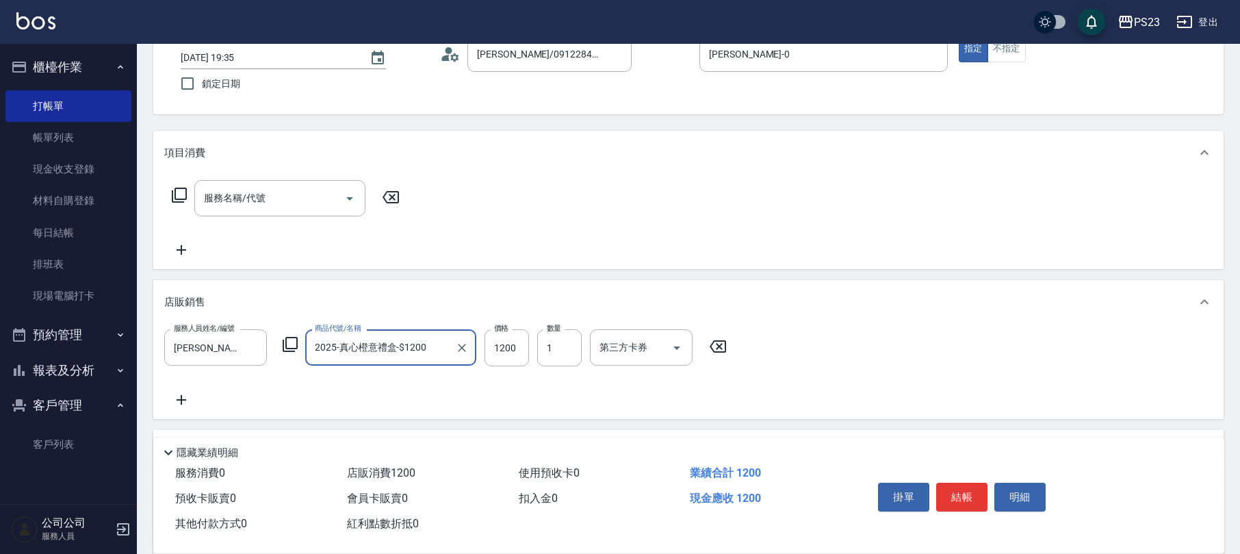
type input "2025-真心橙意禮盒-$1200"
click at [178, 400] on icon at bounding box center [182, 400] width 10 height 10
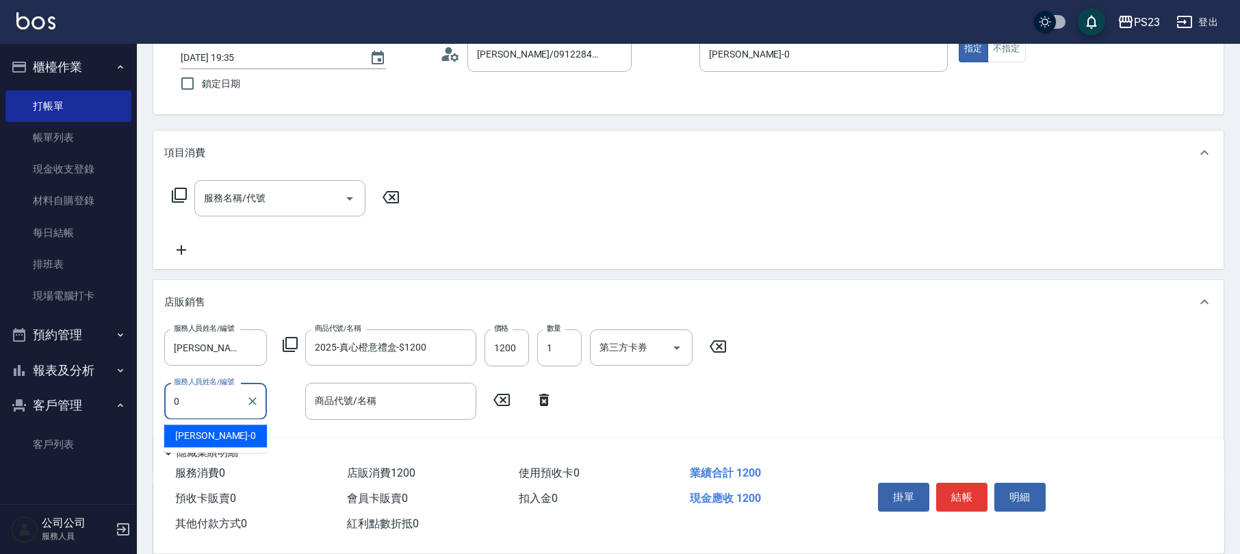
type input "[PERSON_NAME]-0"
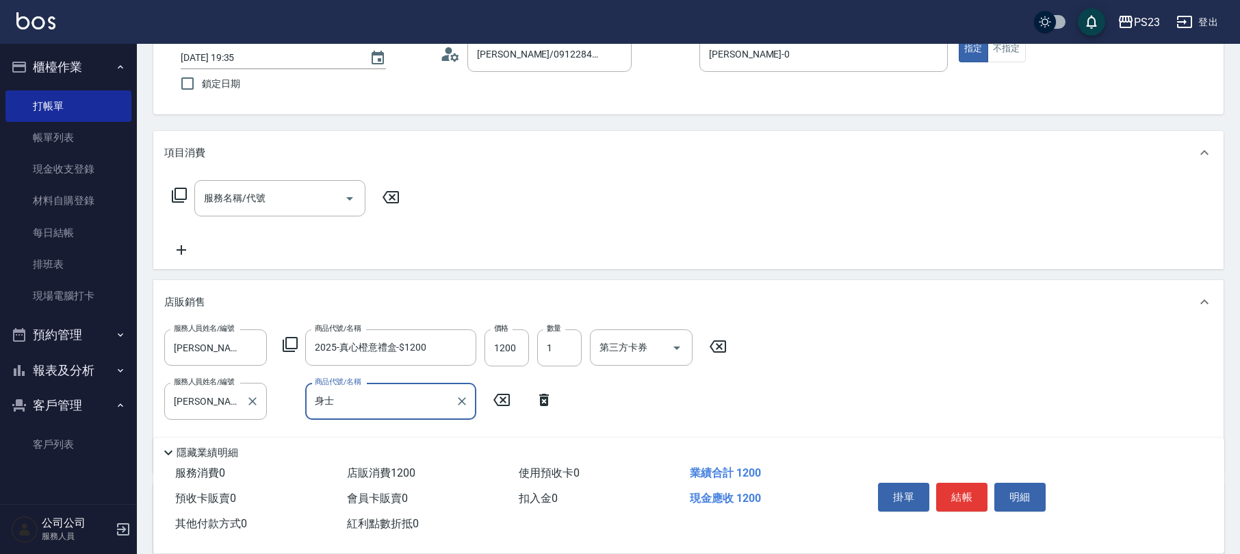
type input "身"
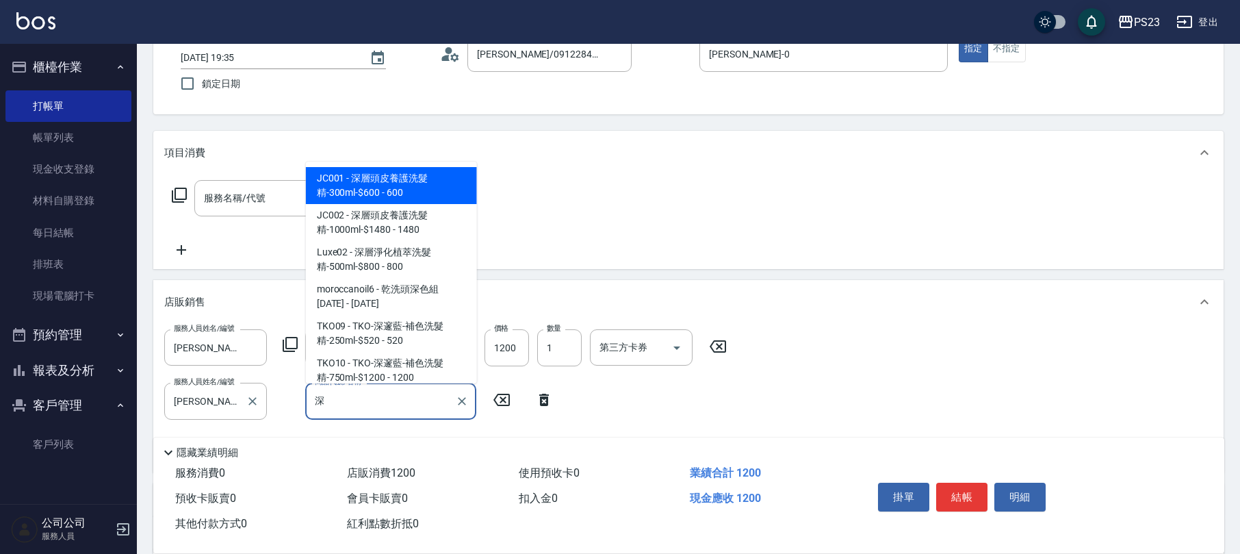
type input "伸"
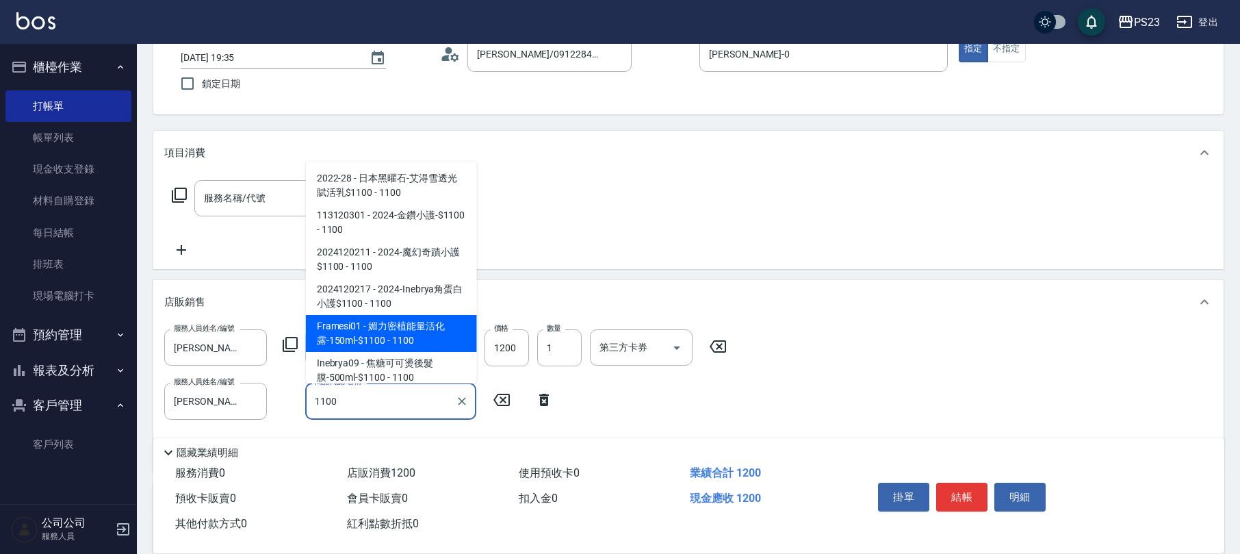
click at [426, 329] on span "Framesi01 - 媚力密植能量活化露-150ml-$1100 - 1100" at bounding box center [391, 333] width 171 height 37
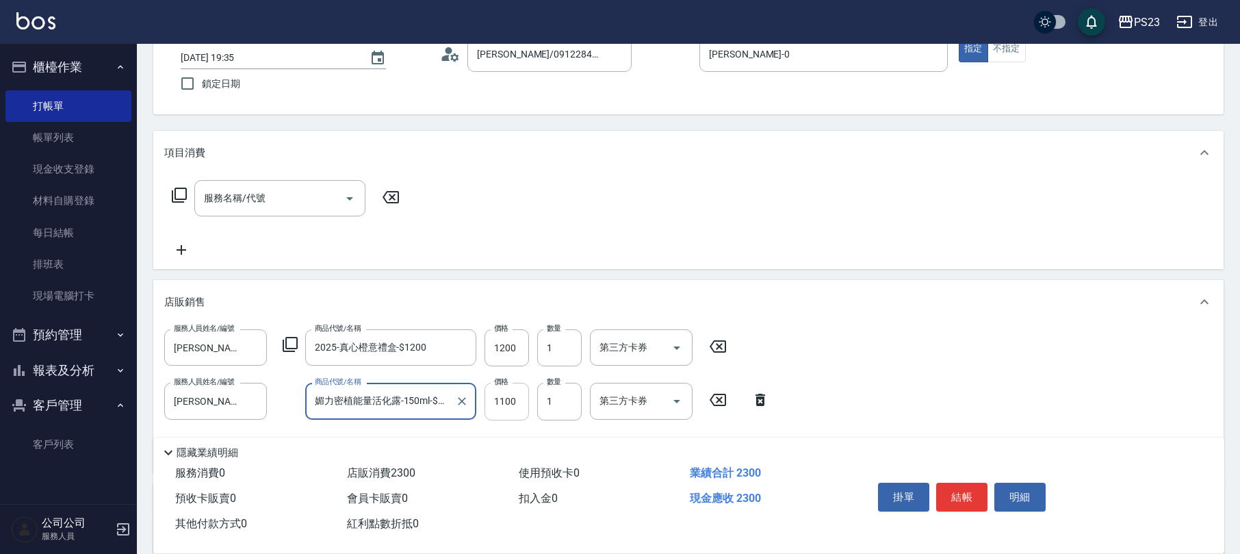
type input "媚力密植能量活化露-150ml-$1100"
click at [501, 407] on input "1100" at bounding box center [507, 401] width 44 height 37
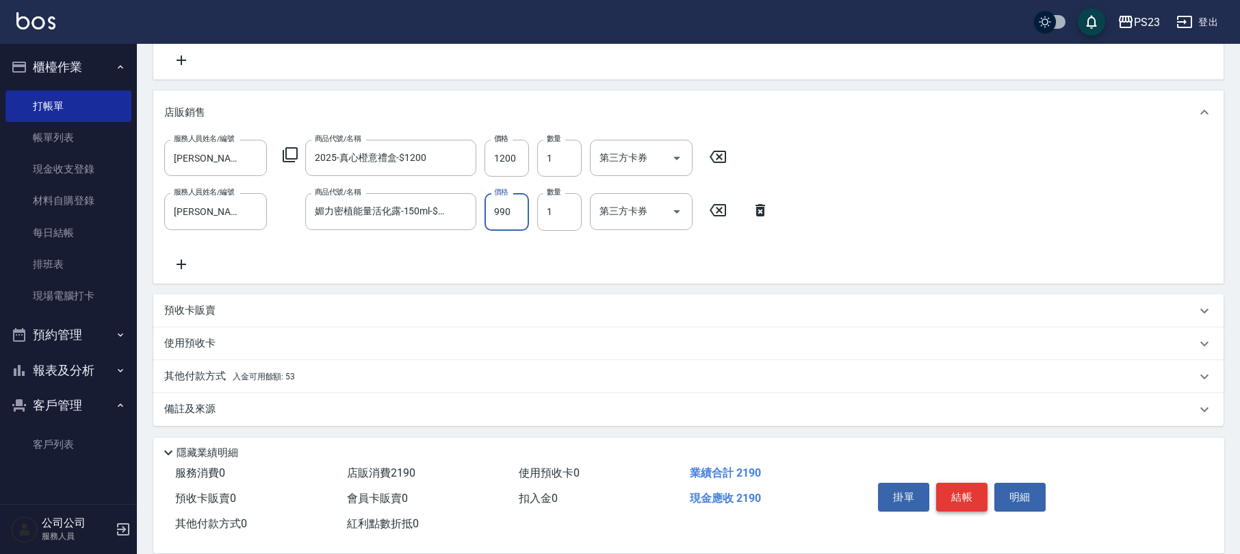
type input "990"
click at [954, 486] on button "結帳" at bounding box center [961, 496] width 51 height 29
type input "[DATE] 19:37"
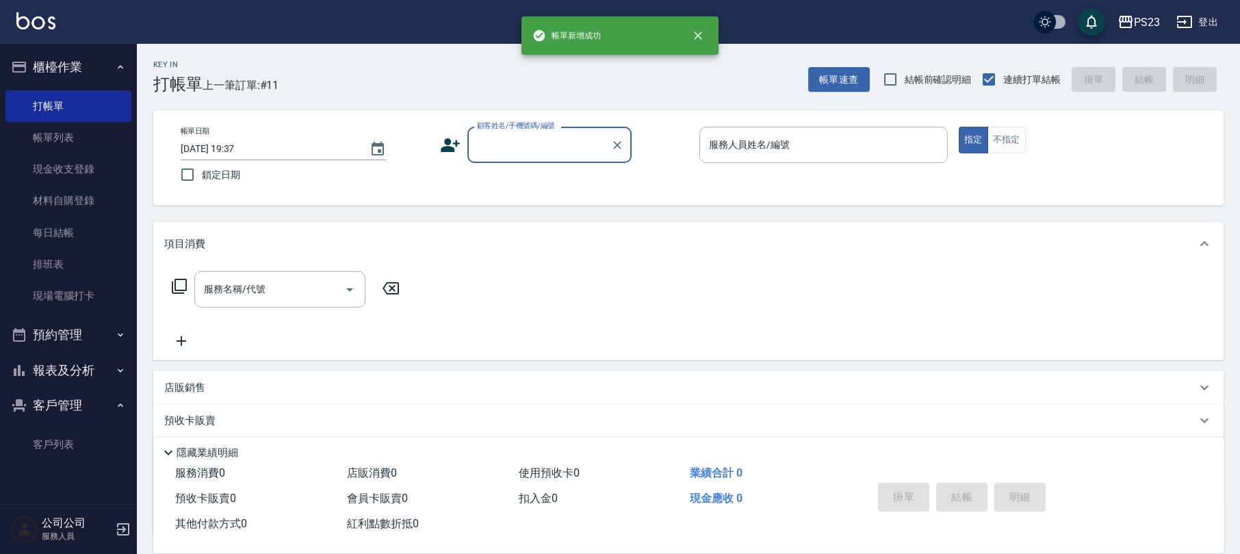
scroll to position [0, 0]
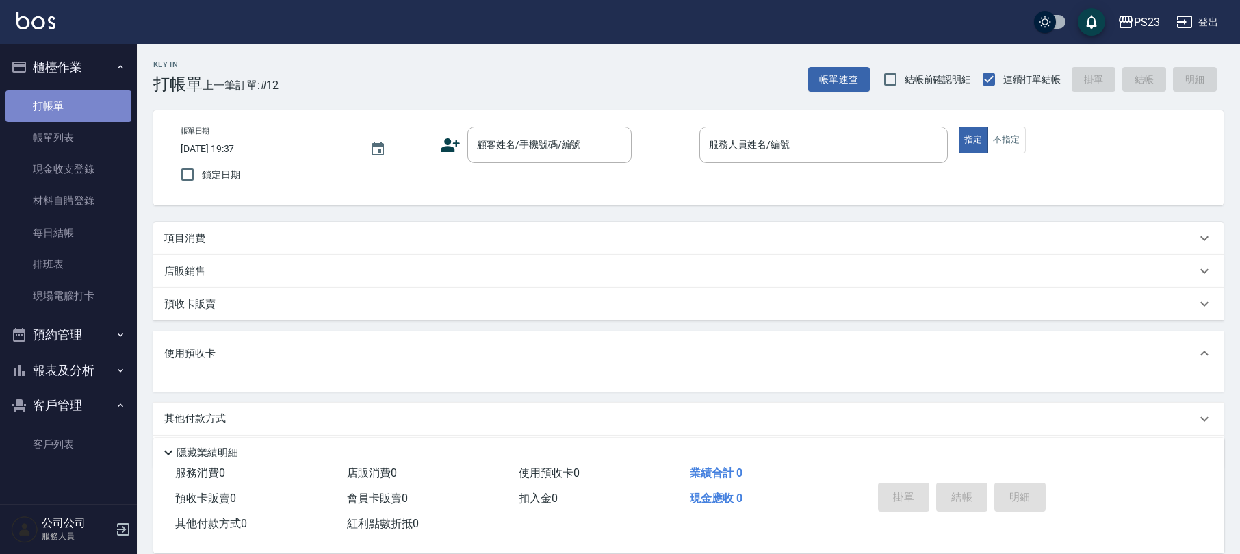
click at [94, 116] on link "打帳單" at bounding box center [68, 105] width 126 height 31
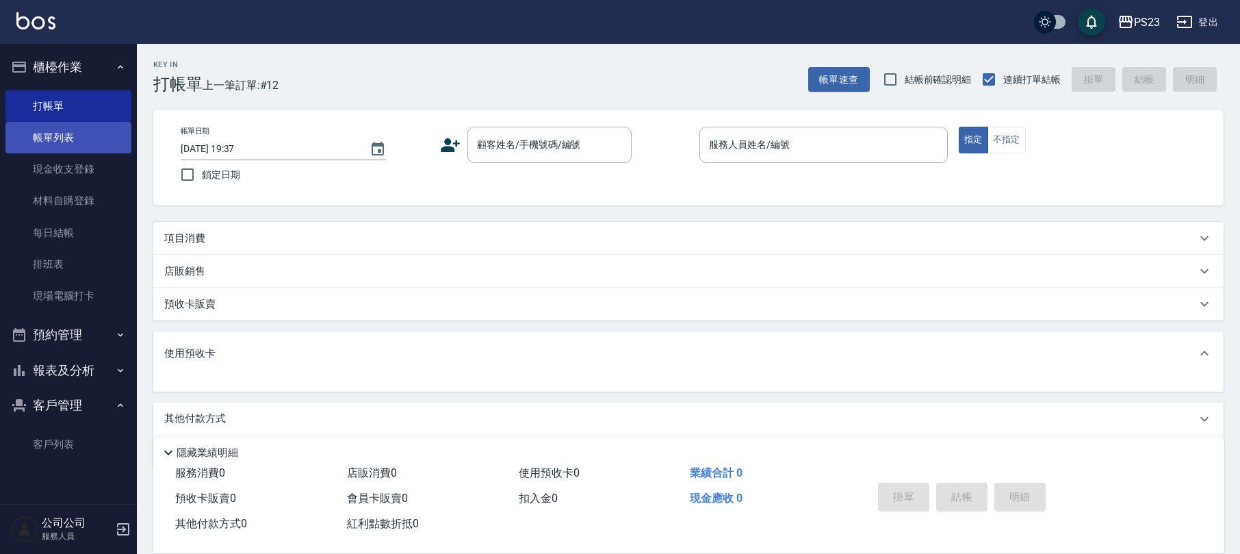
click at [91, 127] on link "帳單列表" at bounding box center [68, 137] width 126 height 31
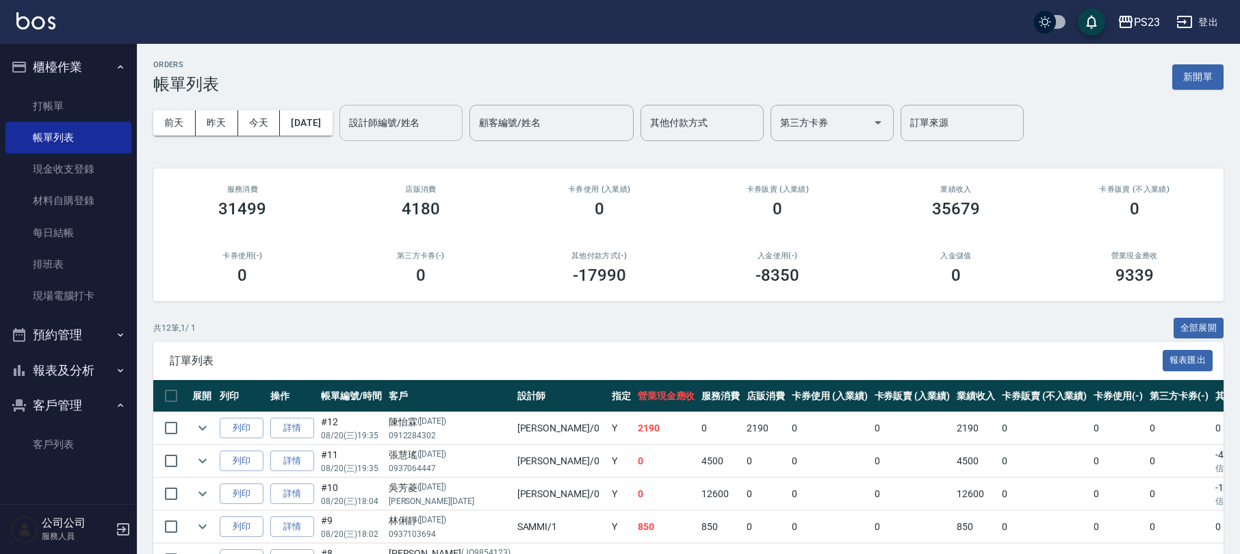
click at [439, 125] on input "設計師編號/姓名" at bounding box center [401, 123] width 111 height 24
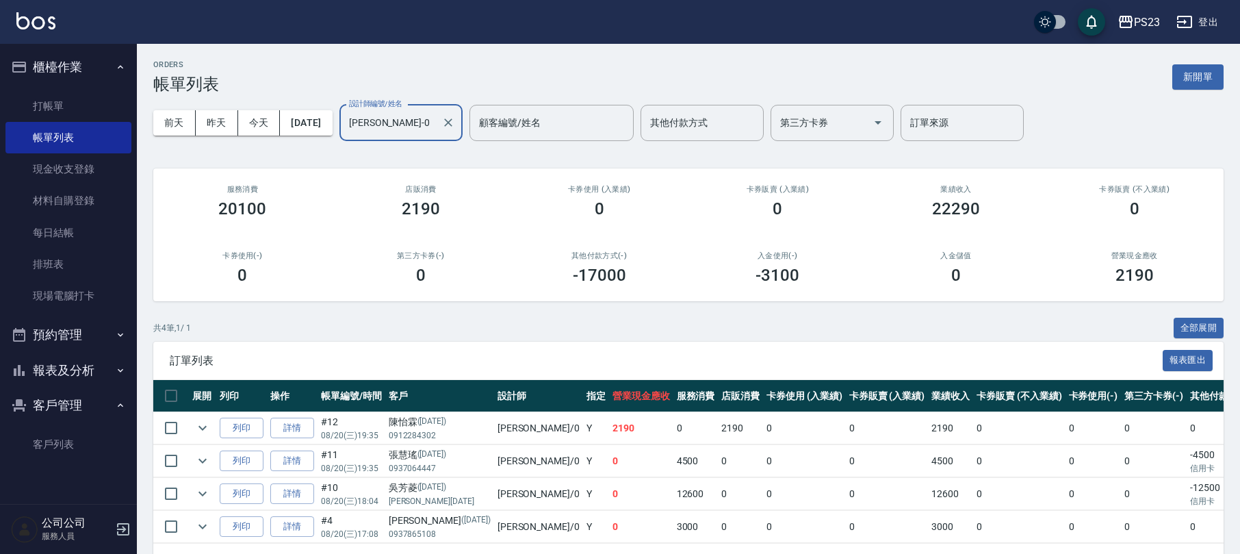
type input "[PERSON_NAME]-0"
click at [79, 371] on button "報表及分析" at bounding box center [68, 370] width 126 height 36
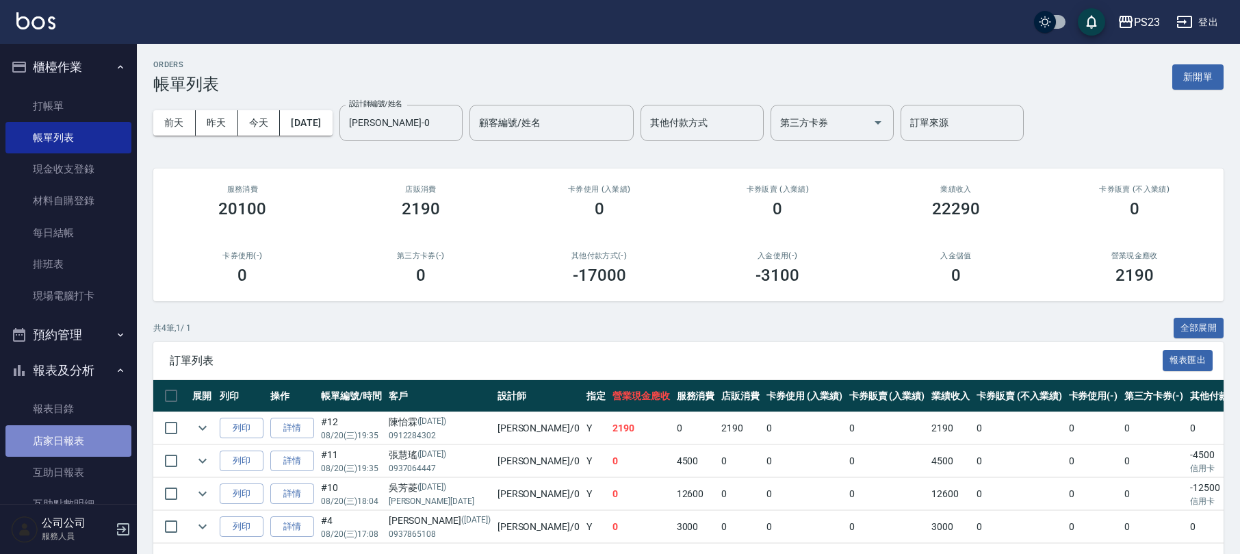
click at [69, 433] on link "店家日報表" at bounding box center [68, 440] width 126 height 31
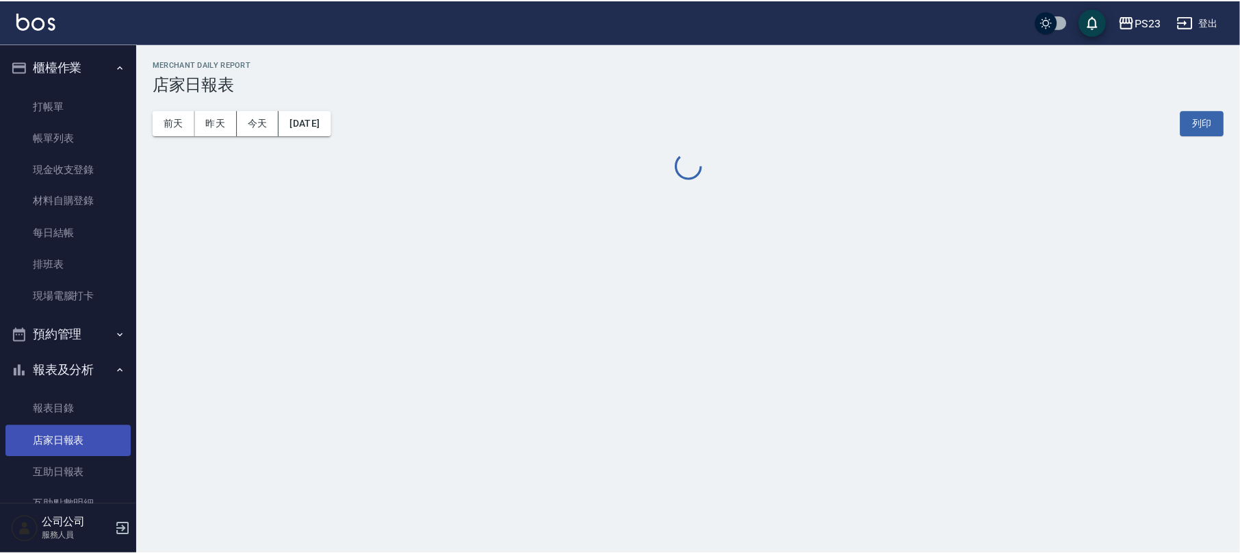
scroll to position [182, 0]
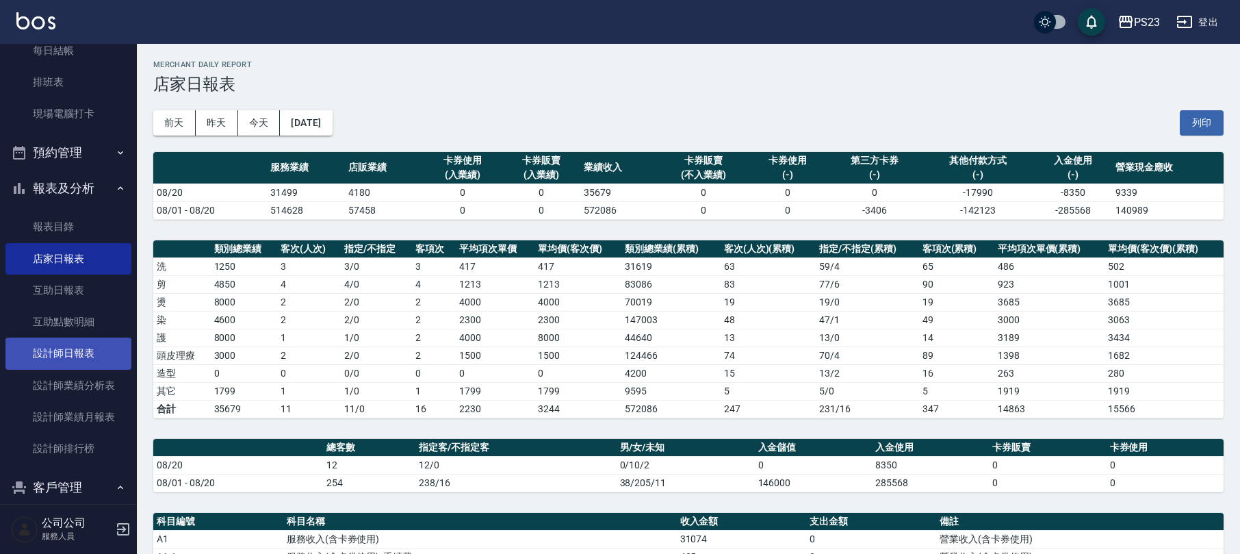
click at [88, 353] on link "設計師日報表" at bounding box center [68, 352] width 126 height 31
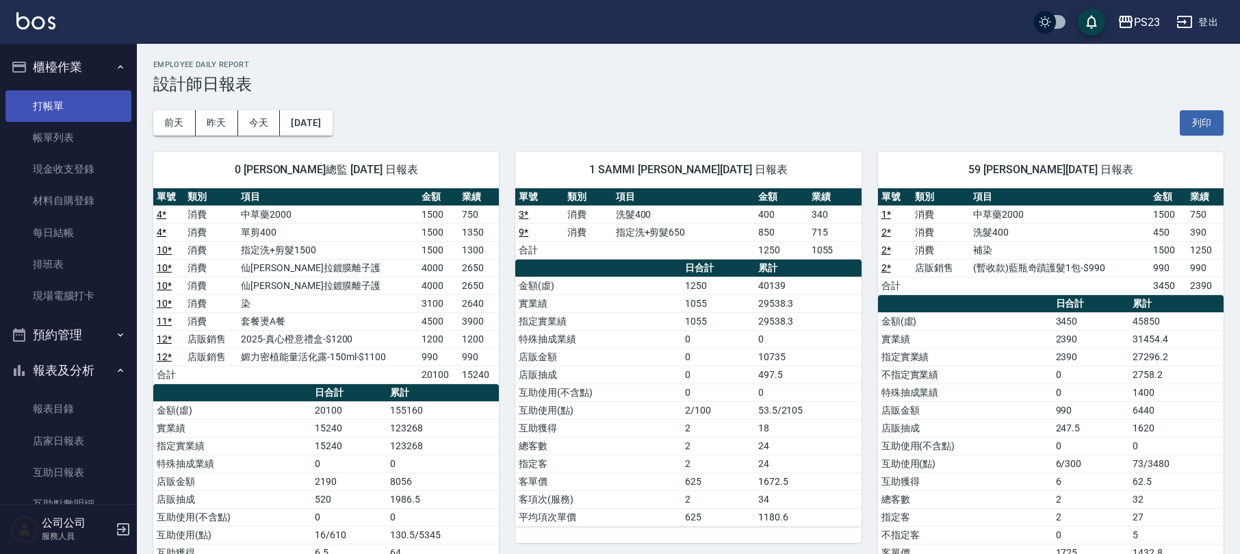
click at [77, 107] on link "打帳單" at bounding box center [68, 105] width 126 height 31
